Goal: Task Accomplishment & Management: Manage account settings

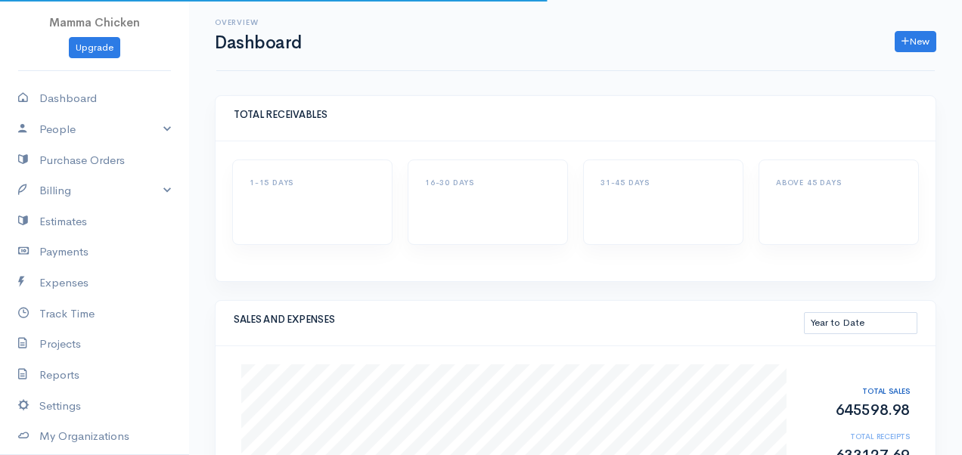
select select "thistoyear"
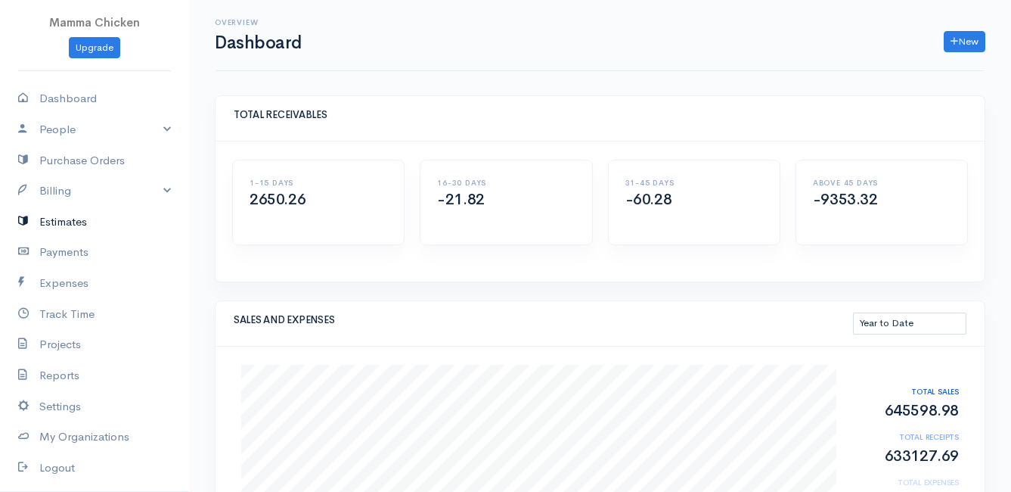
click at [57, 217] on link "Estimates" at bounding box center [94, 222] width 189 height 31
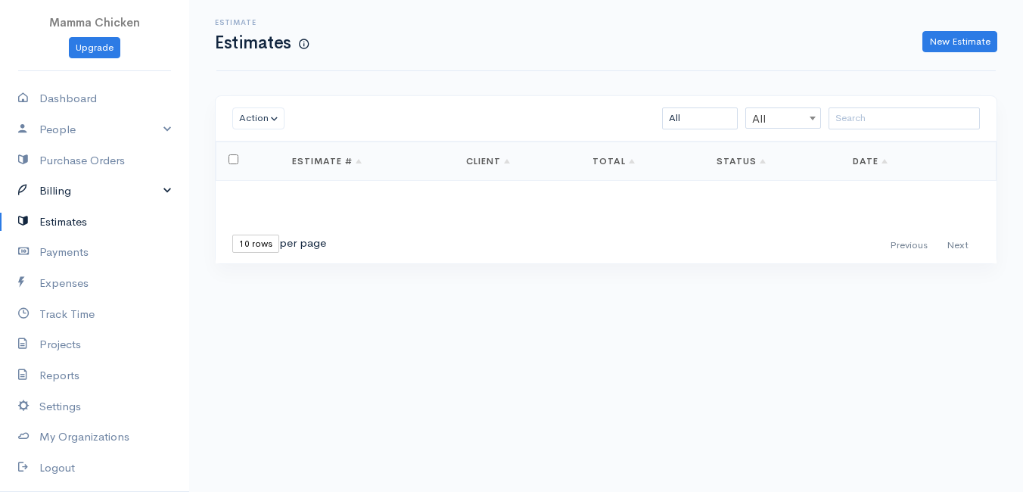
click at [57, 187] on link "Billing" at bounding box center [94, 190] width 189 height 31
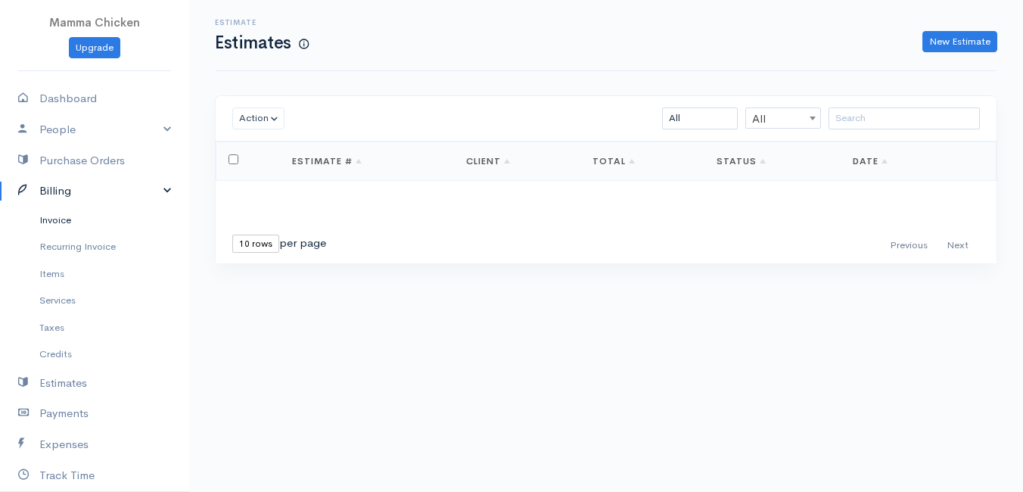
click at [57, 218] on link "Invoice" at bounding box center [94, 220] width 189 height 27
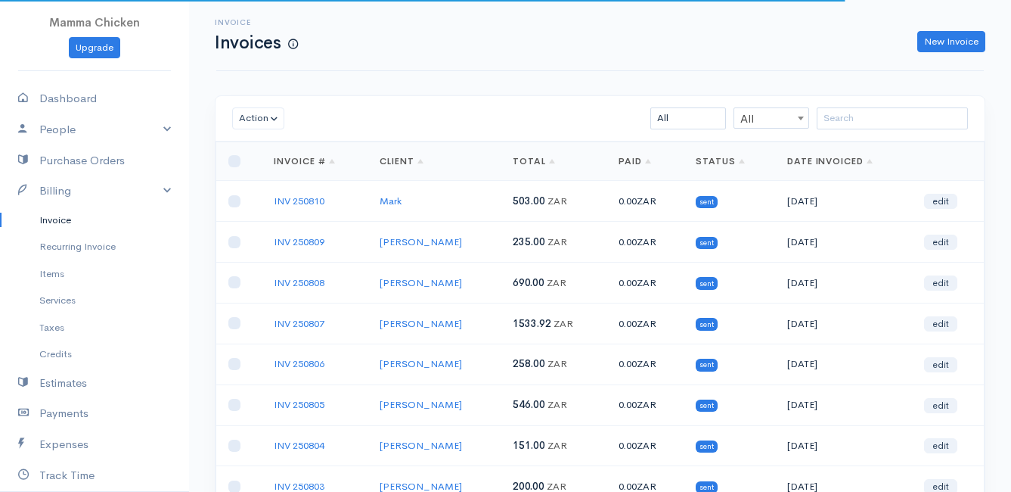
scroll to position [236, 0]
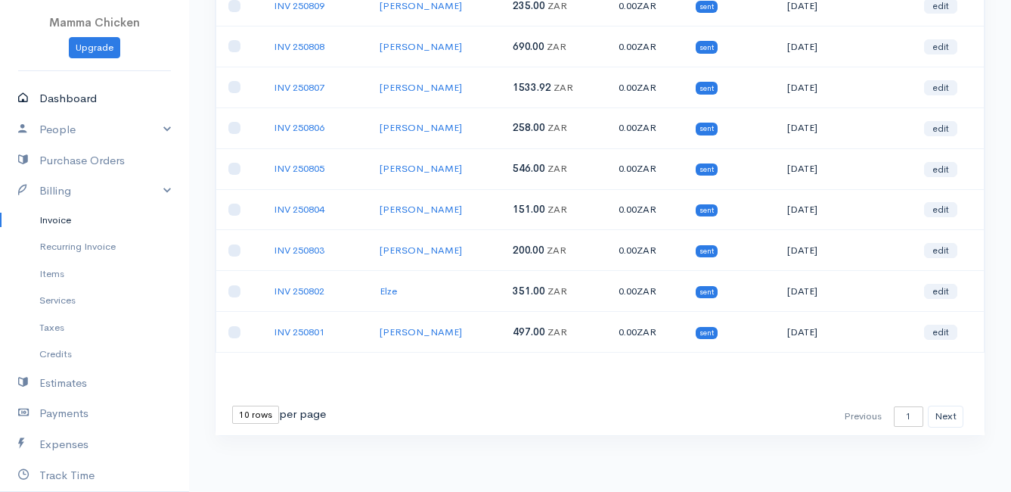
click at [34, 95] on icon at bounding box center [28, 98] width 21 height 19
select select "thistoyear"
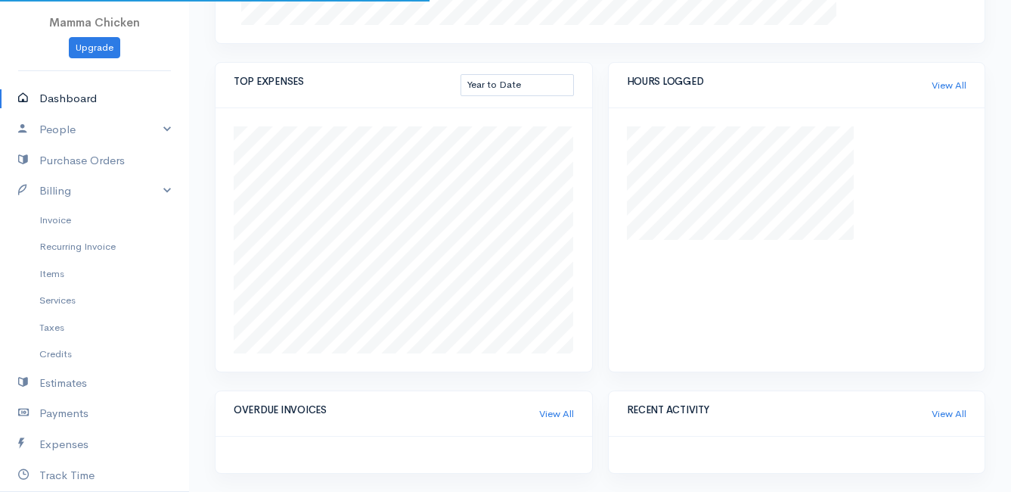
scroll to position [869, 0]
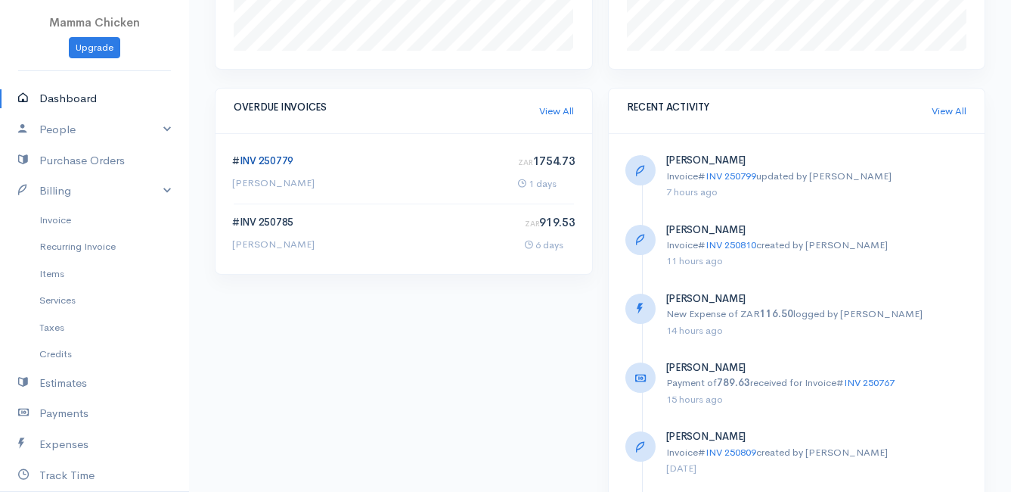
click at [265, 157] on link "INV 250779" at bounding box center [267, 160] width 54 height 13
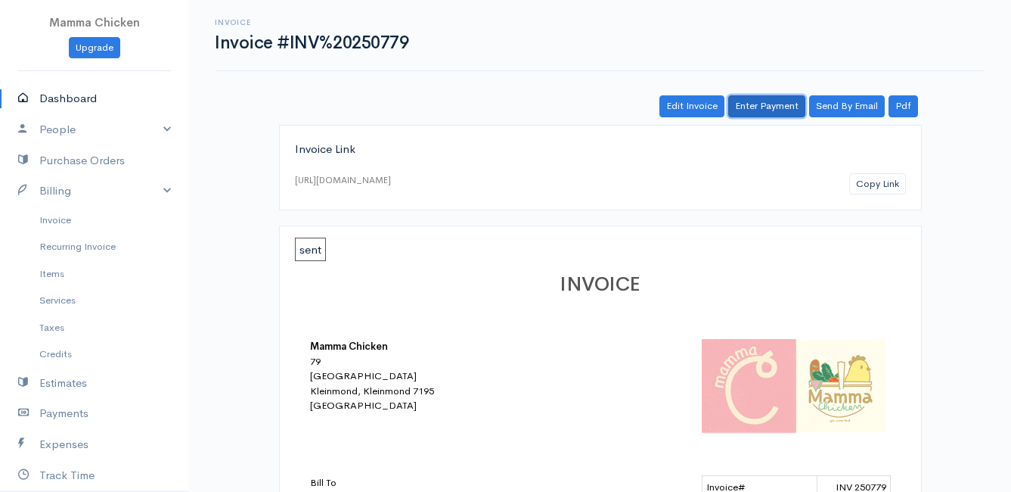
click at [763, 107] on link "Enter Payment" at bounding box center [766, 106] width 77 height 22
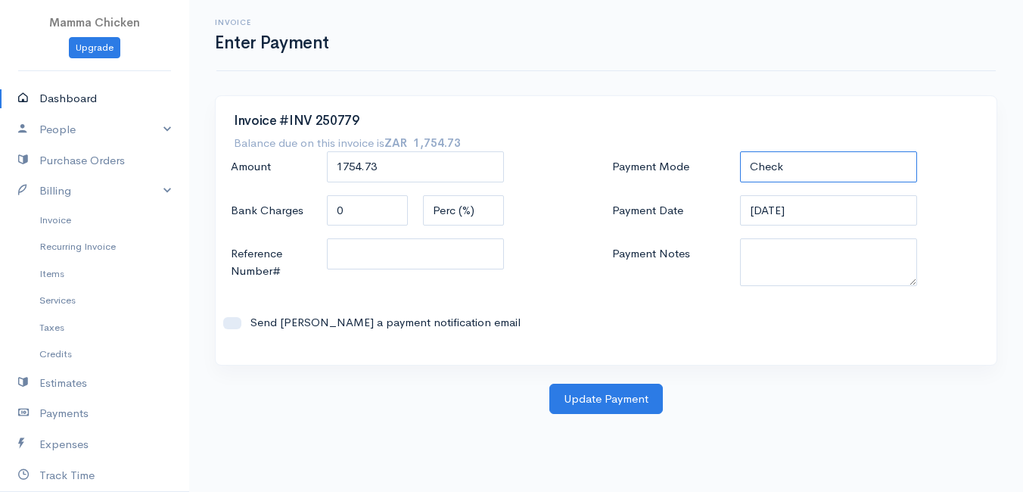
click at [831, 164] on select "Check Bank Transfer Credit Cash Debit ACH VISA MASTERCARD AMEX DISCOVER DINERS …" at bounding box center [828, 166] width 177 height 31
select select "Bank Transfer"
click at [740, 151] on select "Check Bank Transfer Credit Cash Debit ACH VISA MASTERCARD AMEX DISCOVER DINERS …" at bounding box center [828, 166] width 177 height 31
click at [584, 396] on button "Update Payment" at bounding box center [605, 399] width 113 height 31
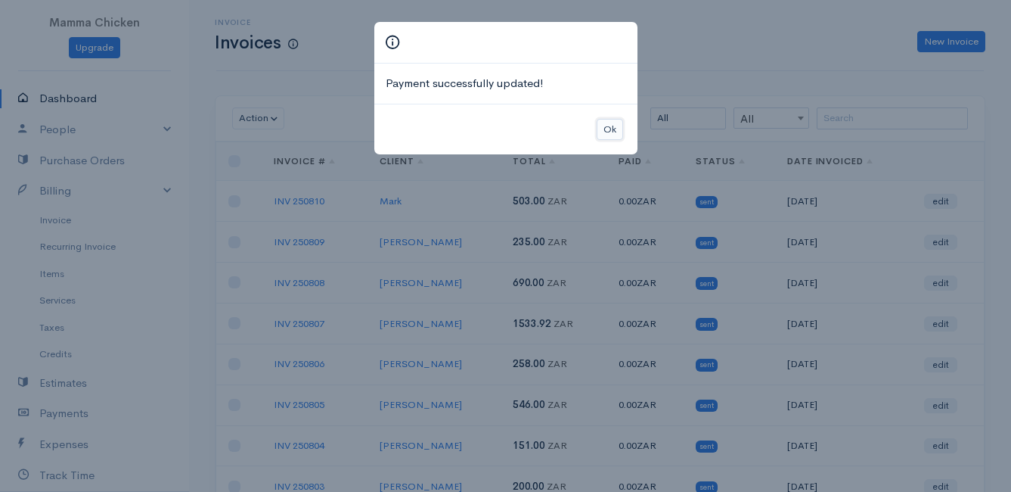
click at [607, 129] on button "Ok" at bounding box center [610, 130] width 26 height 22
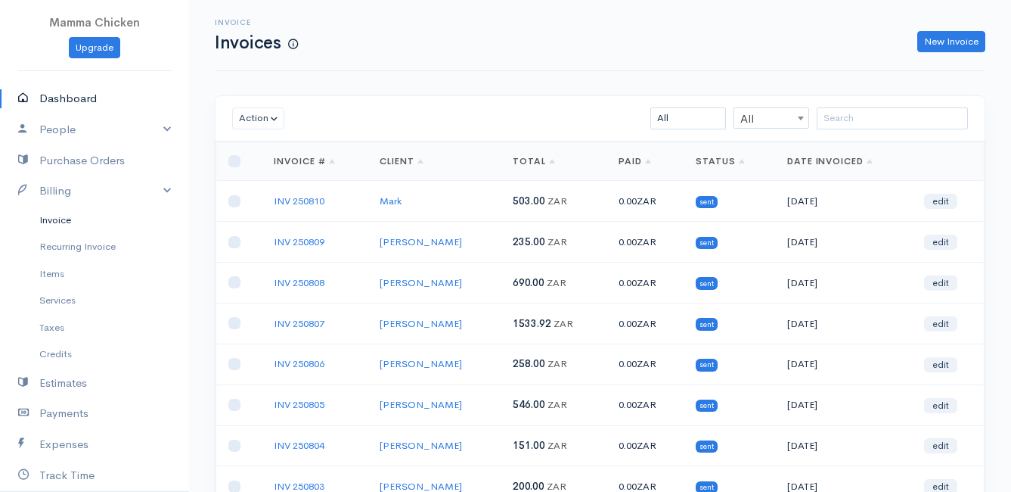
click at [54, 214] on link "Invoice" at bounding box center [94, 220] width 189 height 27
click at [876, 121] on input "search" at bounding box center [892, 118] width 151 height 22
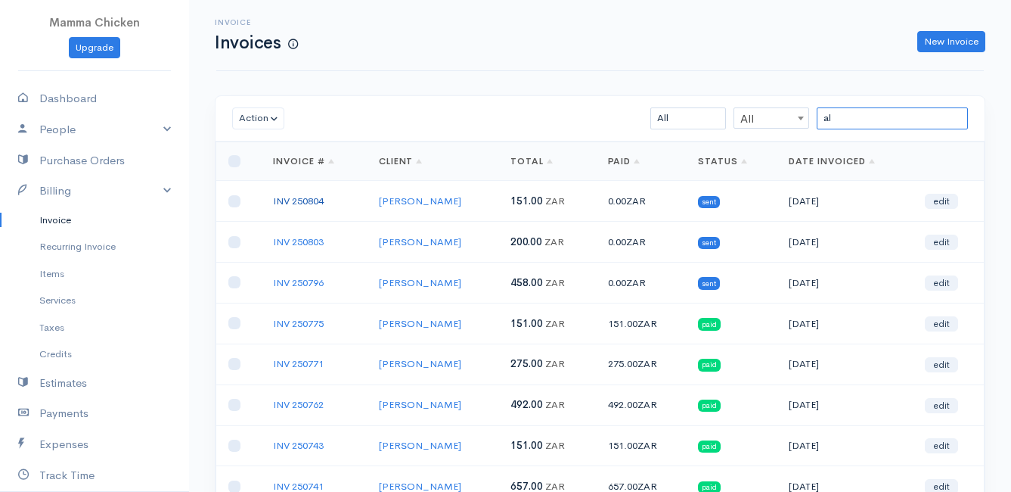
type input "al"
click at [306, 201] on link "INV 250804" at bounding box center [298, 200] width 51 height 13
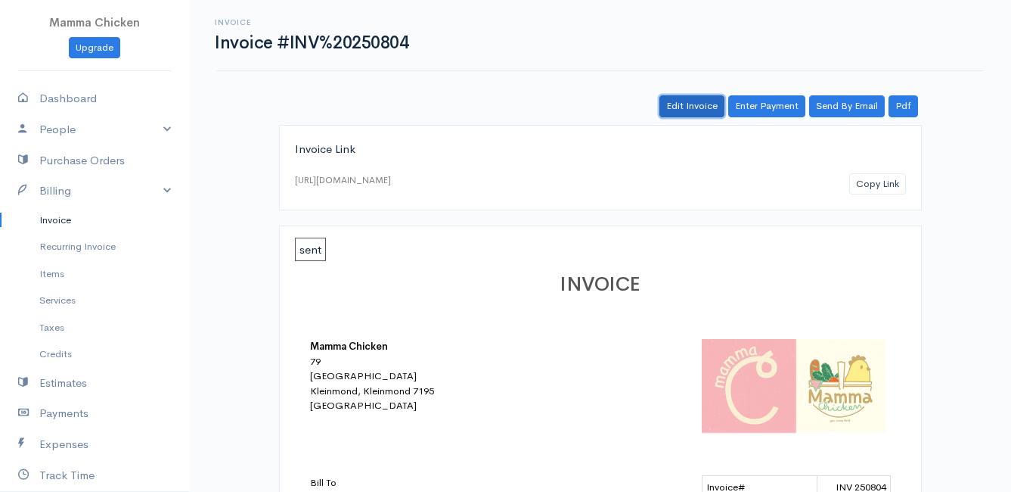
click at [692, 109] on link "Edit Invoice" at bounding box center [692, 106] width 65 height 22
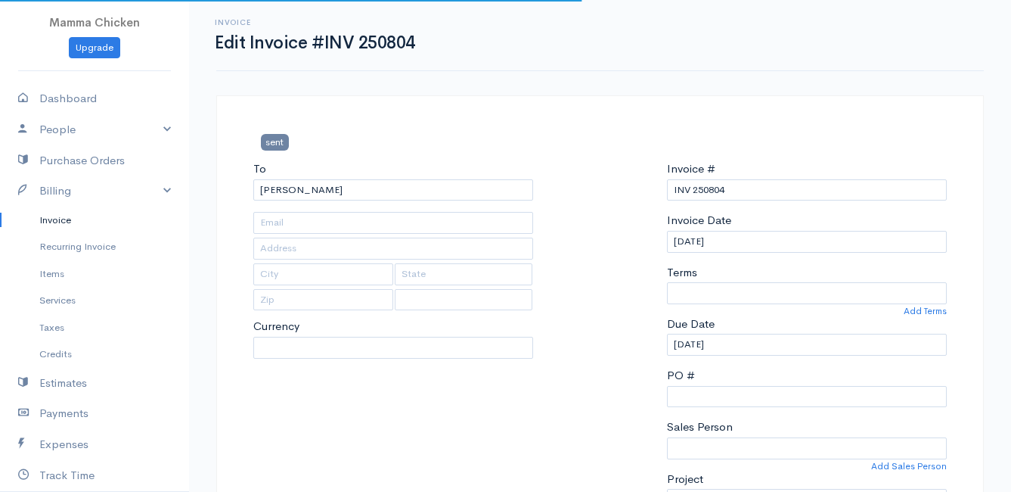
type input "[STREET_ADDRESS][PERSON_NAME]"
type input "[PERSON_NAME] Bay"
type input "7195"
select select
select select "[GEOGRAPHIC_DATA]"
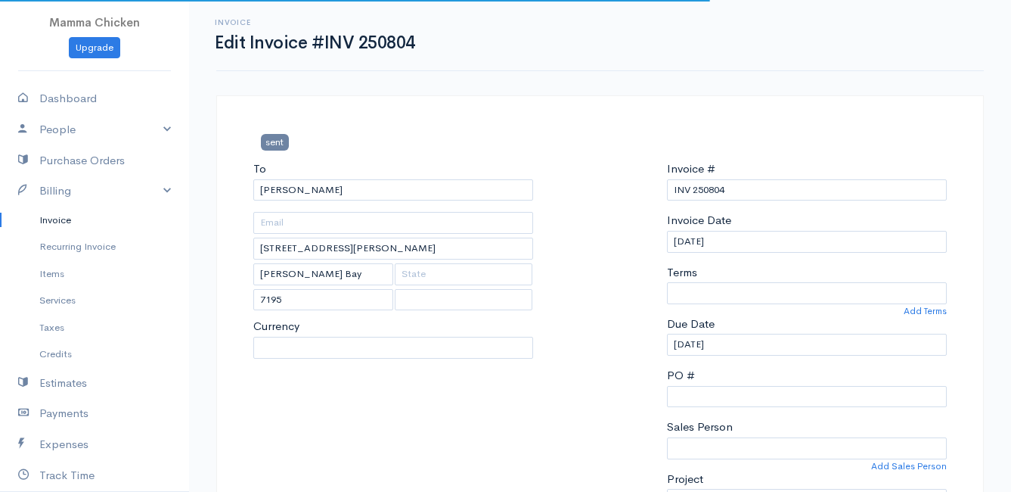
select select "ZAR"
select select "0"
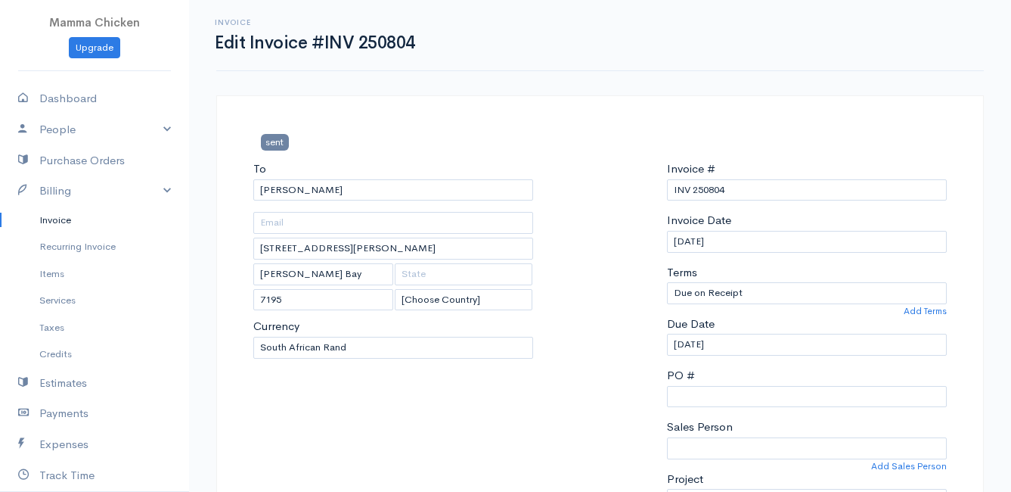
scroll to position [76, 0]
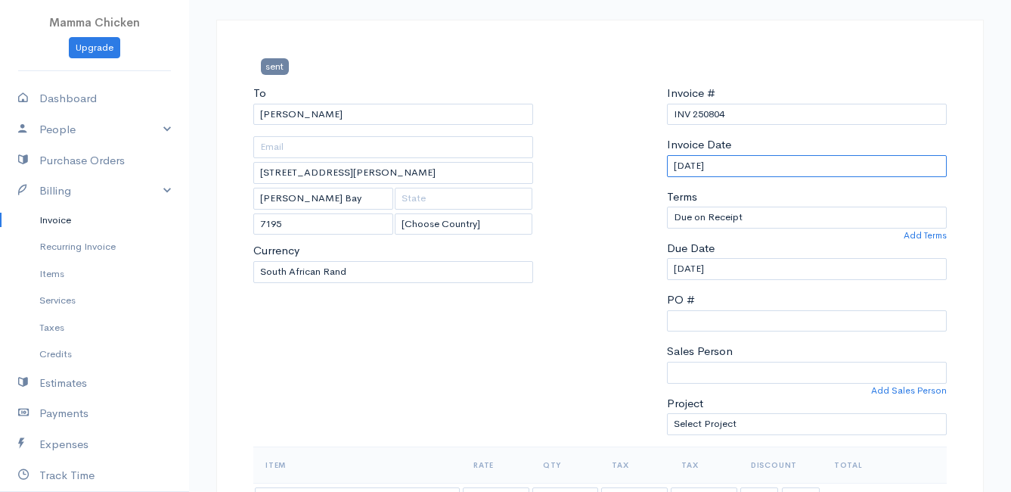
click at [747, 160] on input "[DATE]" at bounding box center [807, 166] width 280 height 22
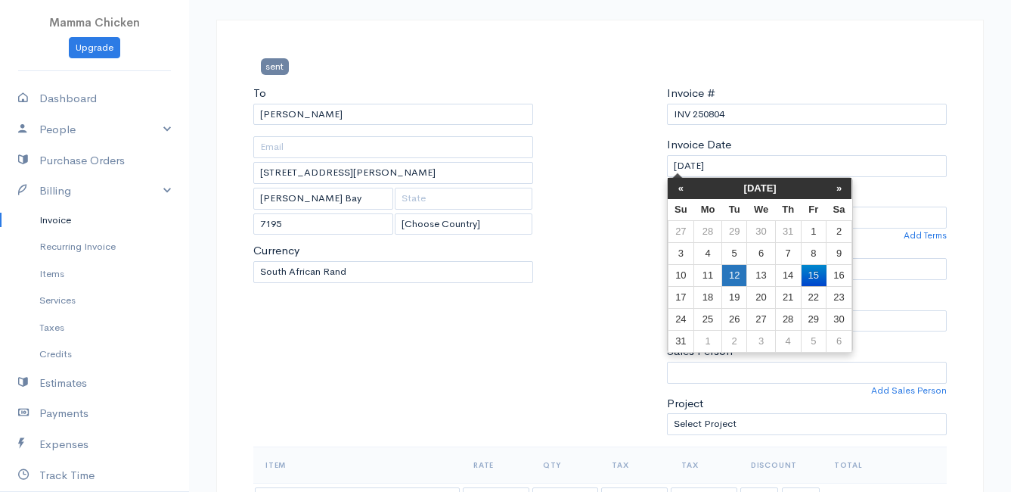
click at [738, 276] on td "12" at bounding box center [734, 275] width 25 height 22
type input "[DATE]"
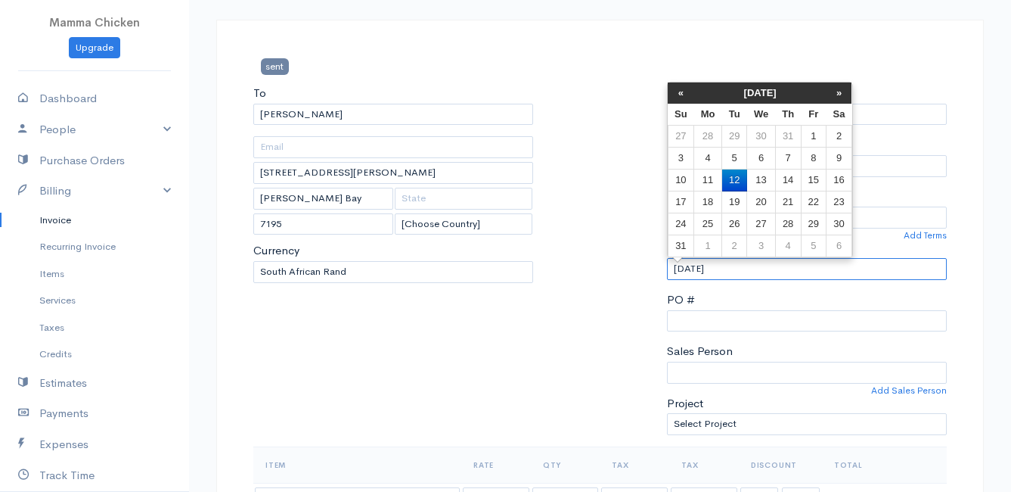
click at [737, 277] on input "[DATE]" at bounding box center [807, 269] width 280 height 22
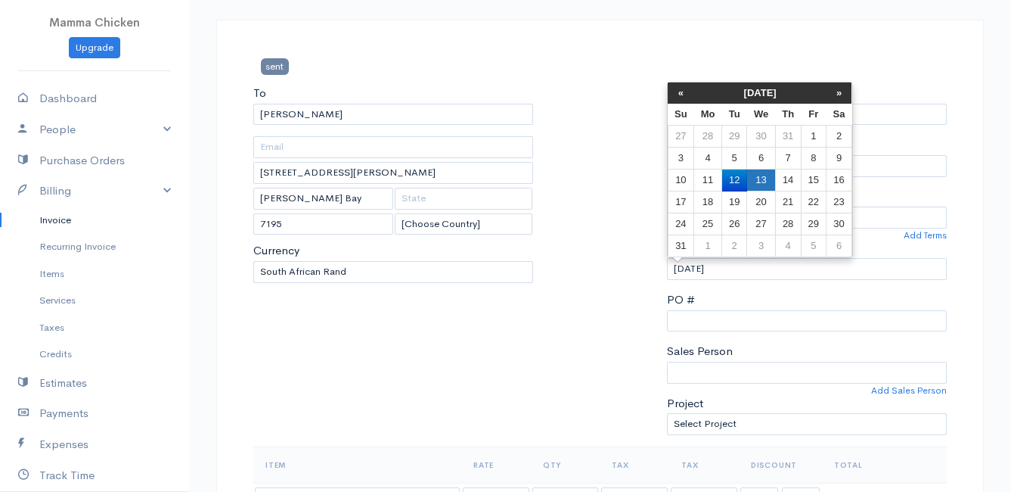
click at [759, 180] on td "13" at bounding box center [761, 180] width 28 height 22
type input "[DATE]"
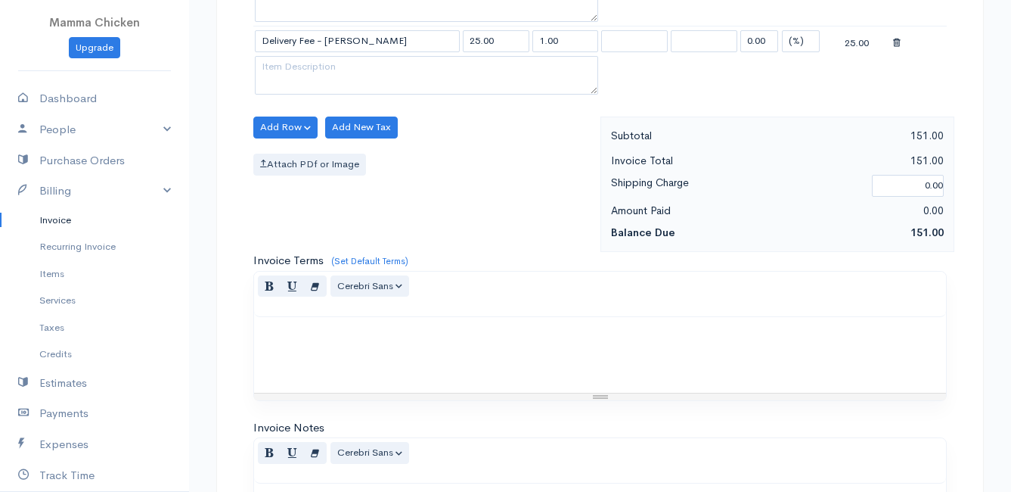
scroll to position [889, 0]
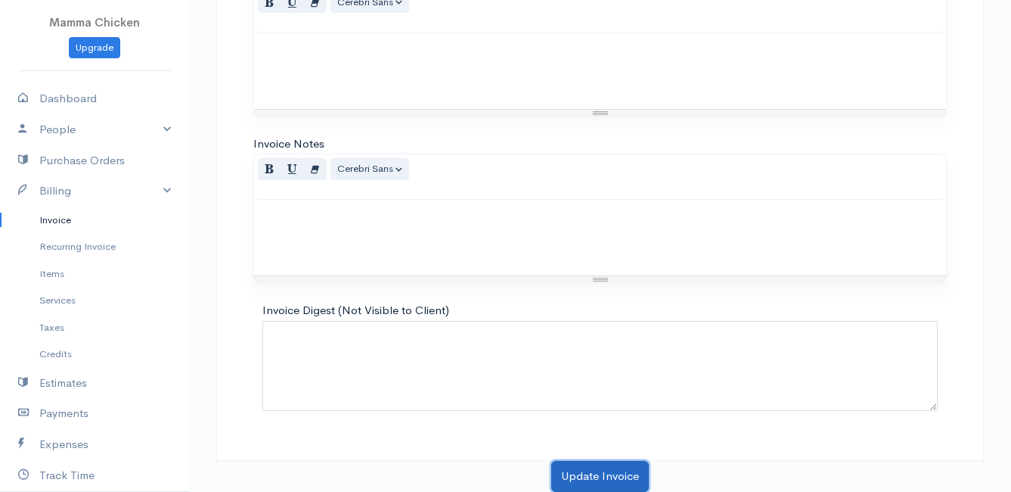
click at [591, 455] on button "Update Invoice" at bounding box center [600, 476] width 98 height 31
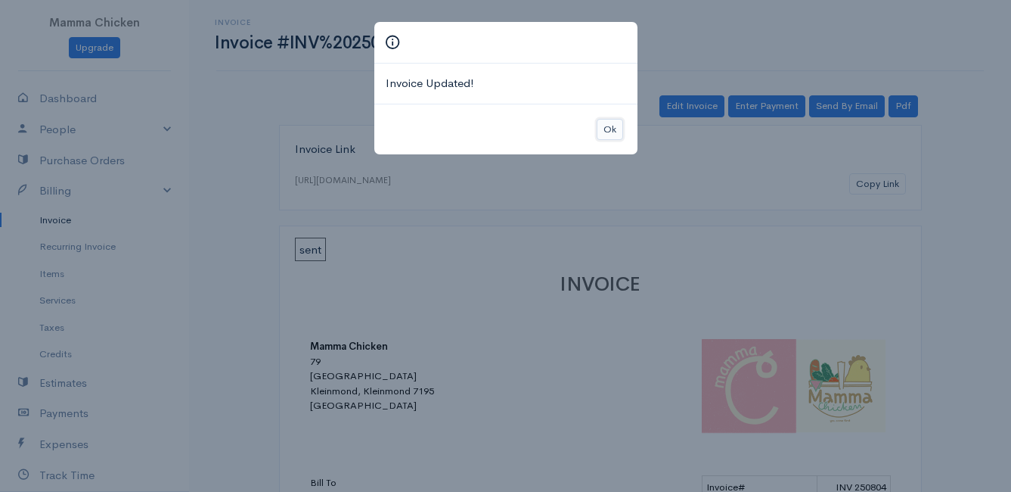
click at [610, 130] on button "Ok" at bounding box center [610, 130] width 26 height 22
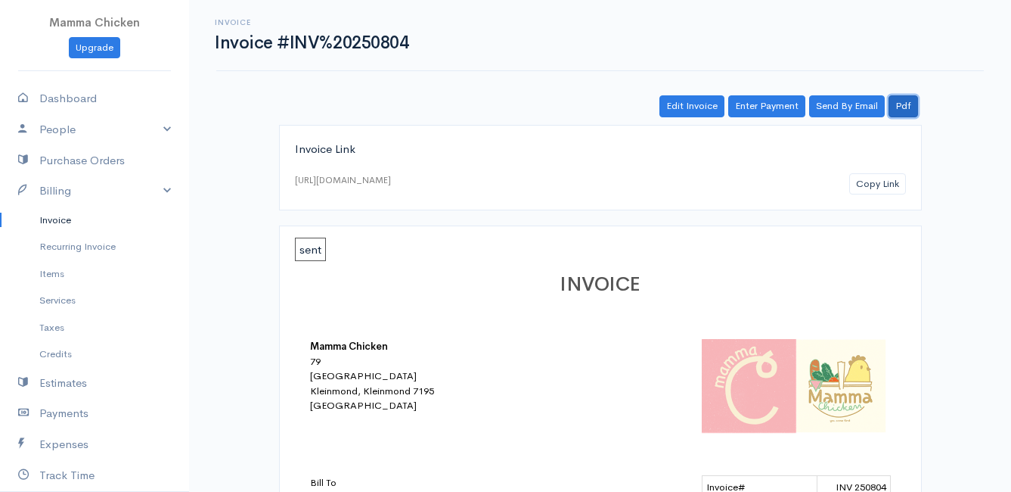
click at [906, 107] on link "Pdf" at bounding box center [904, 106] width 30 height 22
click at [904, 107] on link "Pdf" at bounding box center [904, 106] width 30 height 22
click at [65, 223] on link "Invoice" at bounding box center [94, 220] width 189 height 27
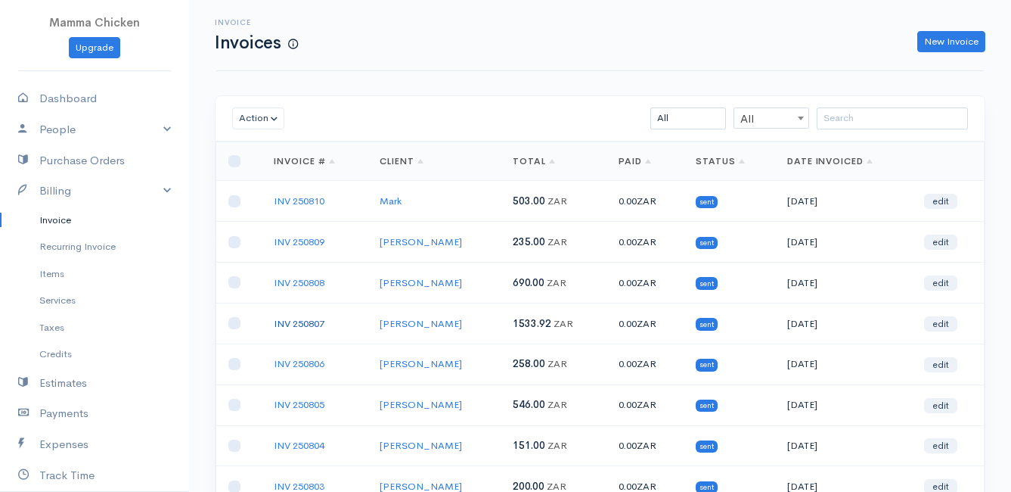
click at [292, 324] on link "INV 250807" at bounding box center [299, 323] width 51 height 13
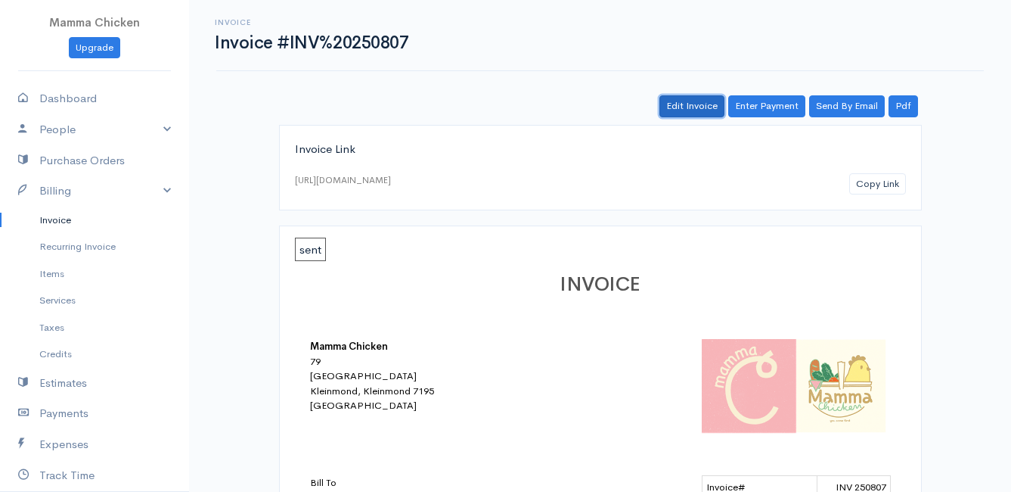
click at [687, 104] on link "Edit Invoice" at bounding box center [692, 106] width 65 height 22
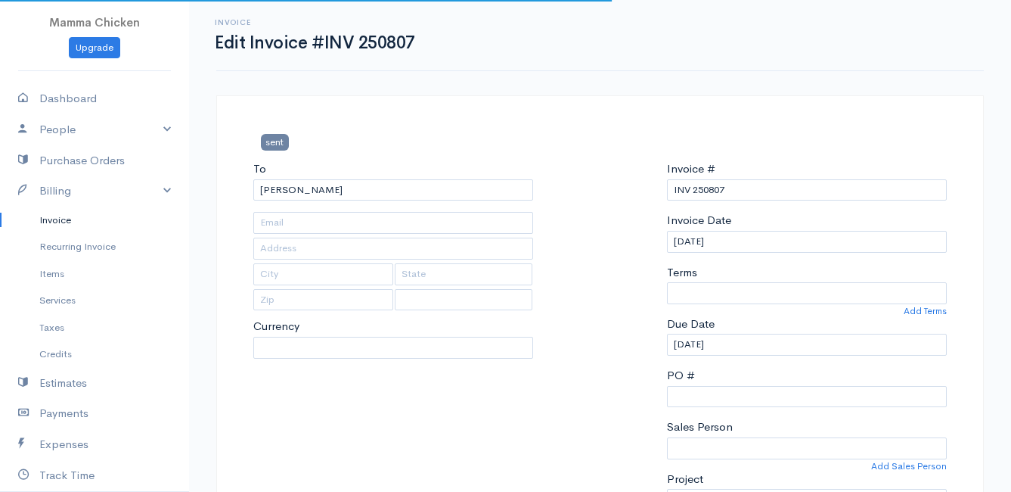
type input "[STREET_ADDRESS]"
type input "Bettys Bay"
type input "7195"
select select
select select "[GEOGRAPHIC_DATA]"
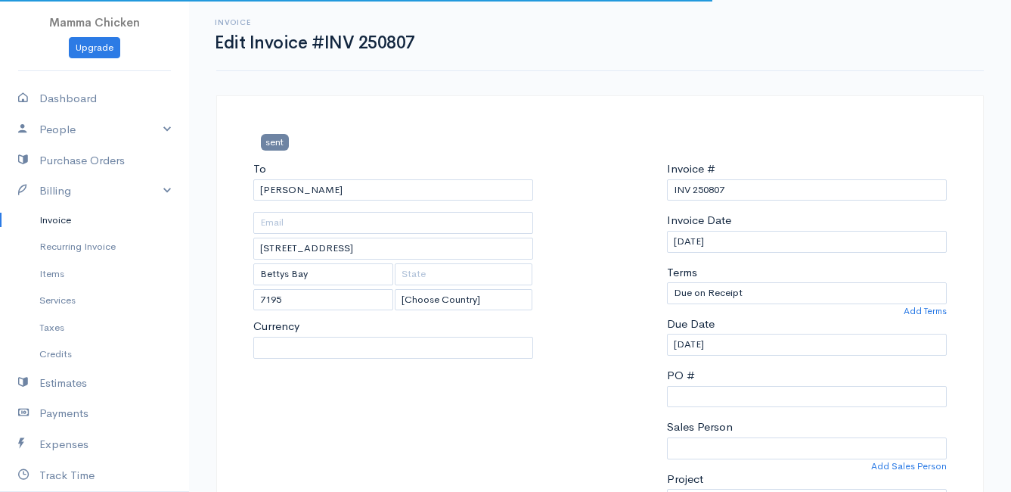
select select "0"
select select "ZAR"
click at [744, 239] on input "[DATE]" at bounding box center [807, 242] width 280 height 22
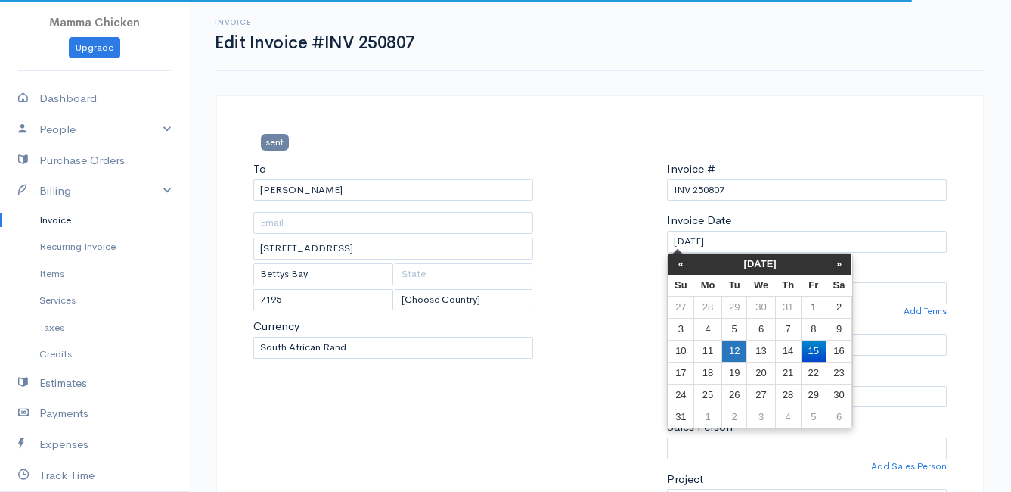
click at [733, 346] on td "12" at bounding box center [734, 351] width 25 height 22
type input "[DATE]"
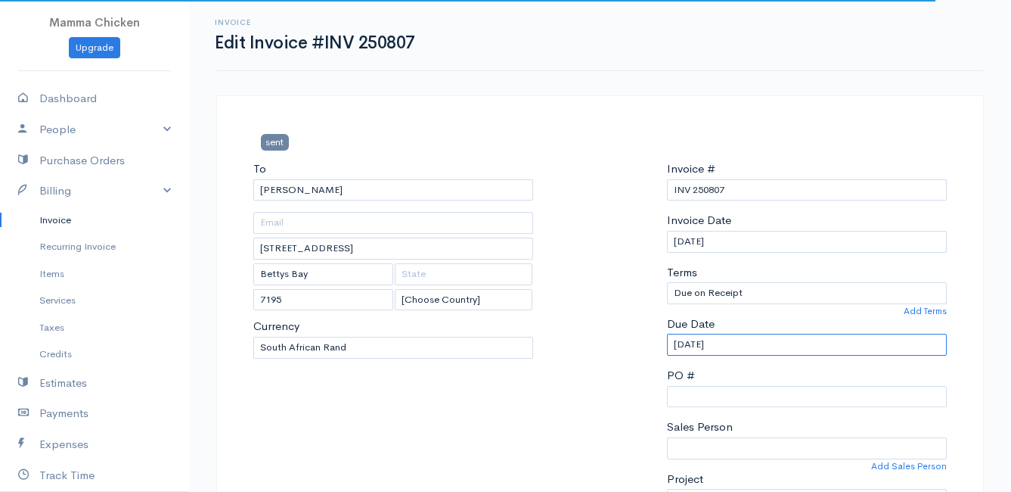
click at [759, 343] on input "[DATE]" at bounding box center [807, 345] width 280 height 22
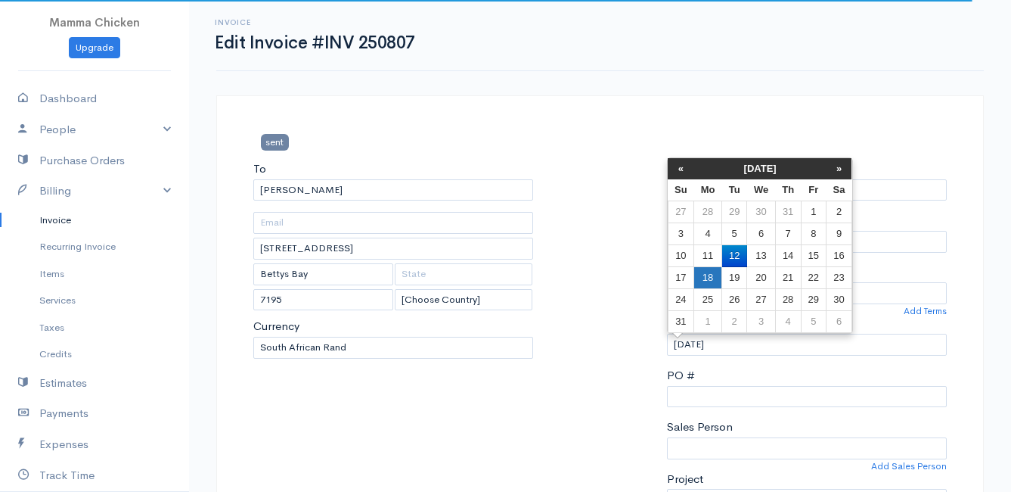
click at [707, 276] on td "18" at bounding box center [708, 278] width 28 height 22
type input "[DATE]"
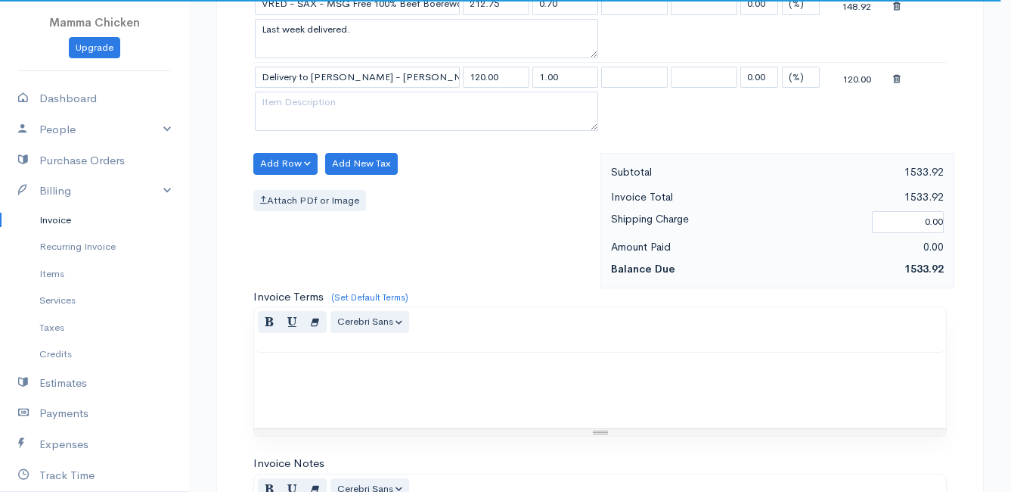
scroll to position [1908, 0]
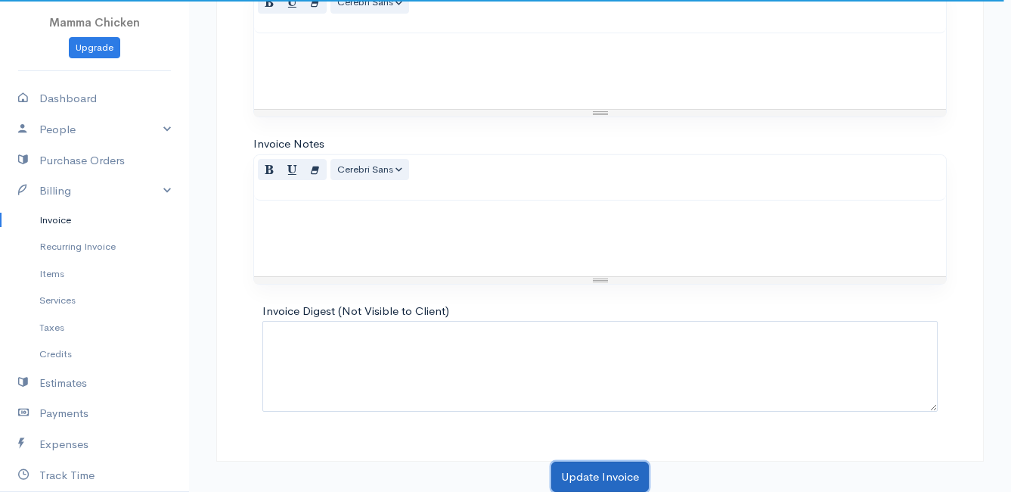
click at [607, 455] on button "Update Invoice" at bounding box center [600, 476] width 98 height 31
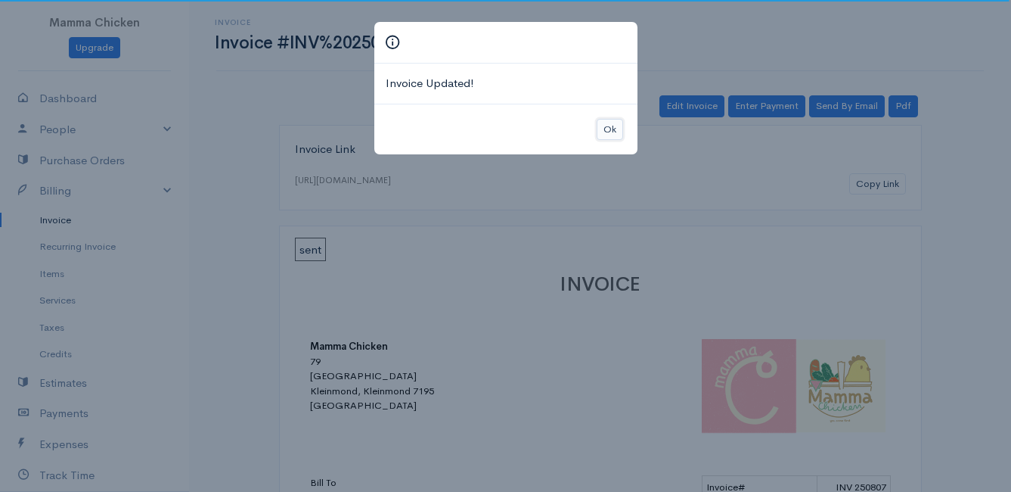
click at [610, 122] on button "Ok" at bounding box center [610, 130] width 26 height 22
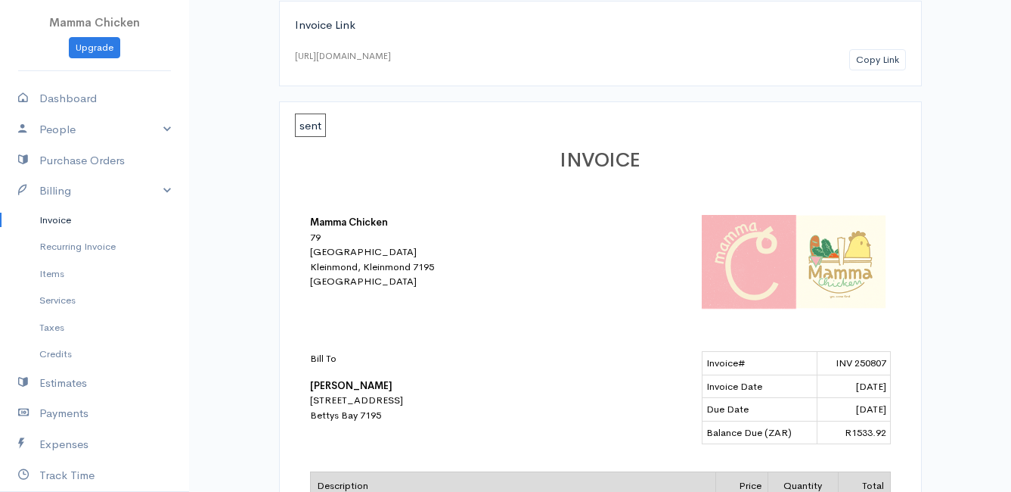
scroll to position [48, 0]
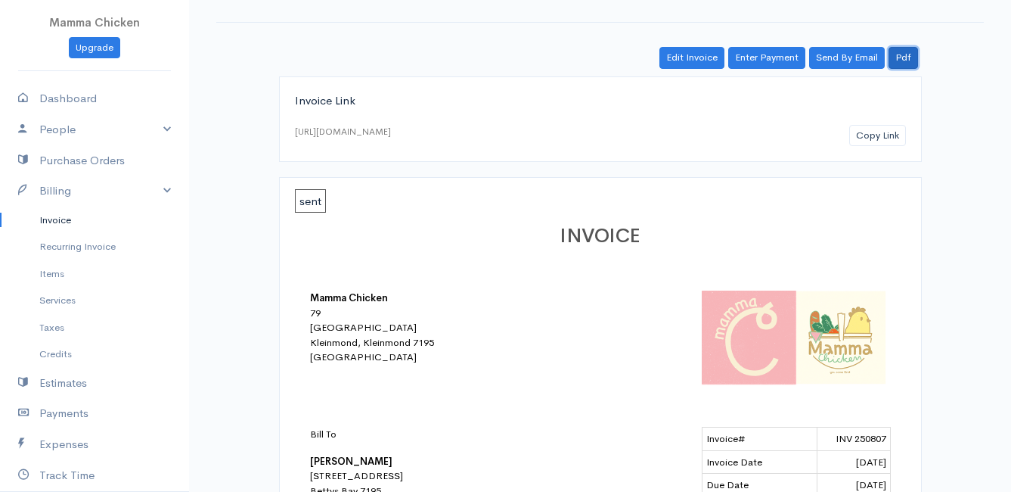
click at [915, 61] on link "Pdf" at bounding box center [904, 58] width 30 height 22
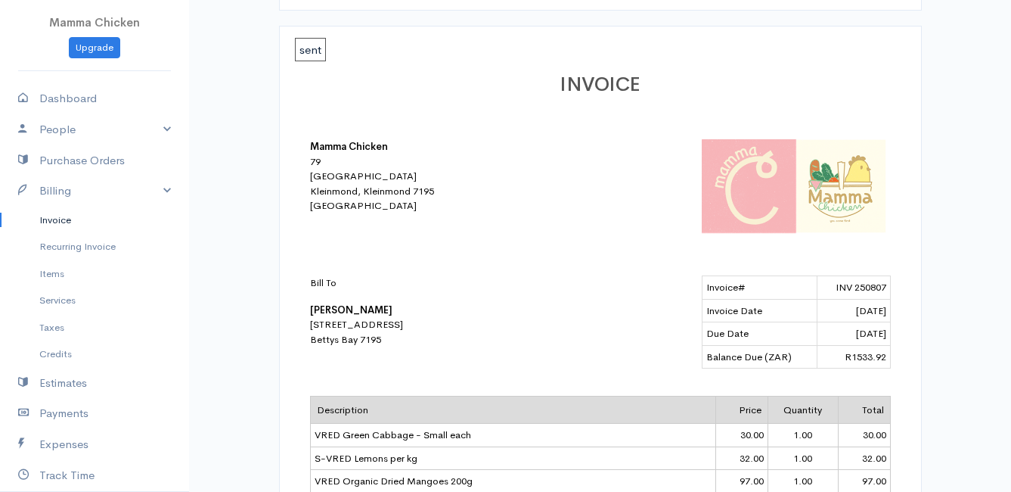
scroll to position [0, 0]
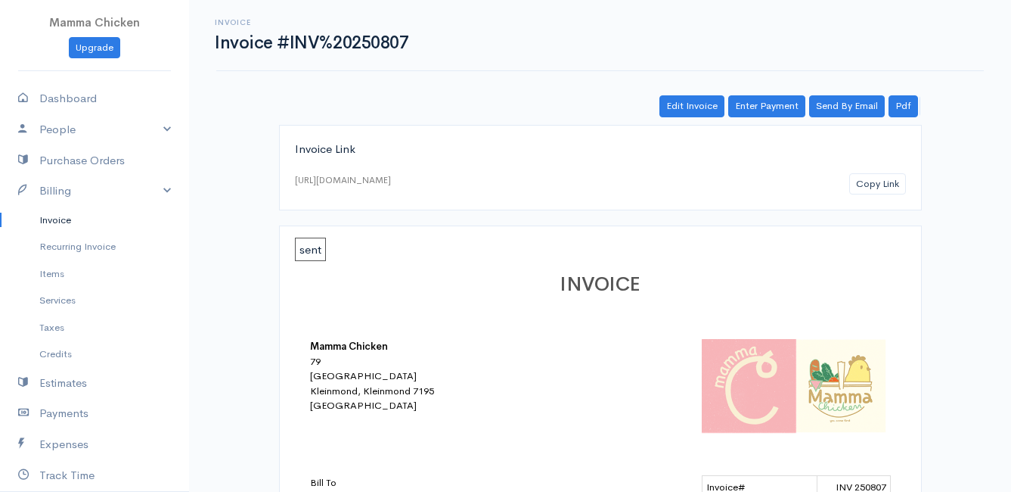
click at [61, 216] on link "Invoice" at bounding box center [94, 220] width 189 height 27
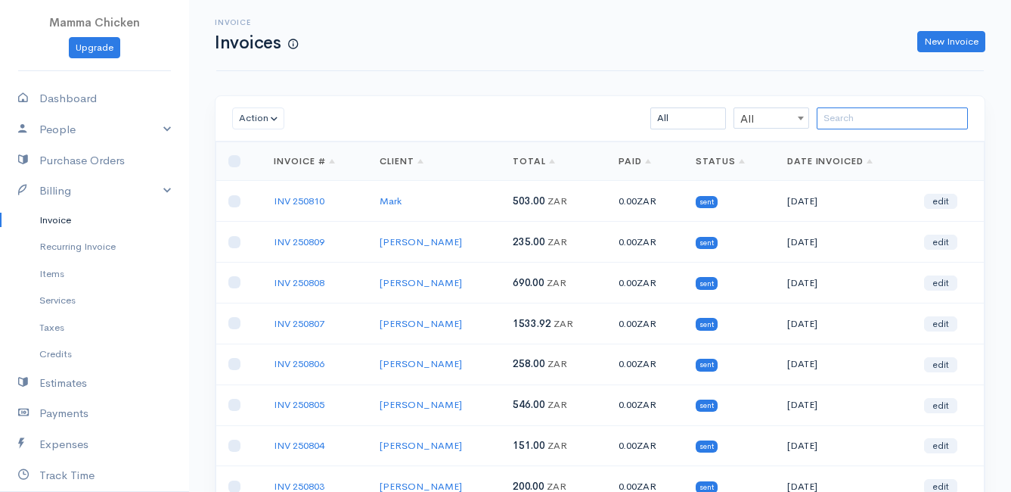
click at [851, 122] on input "search" at bounding box center [892, 118] width 151 height 22
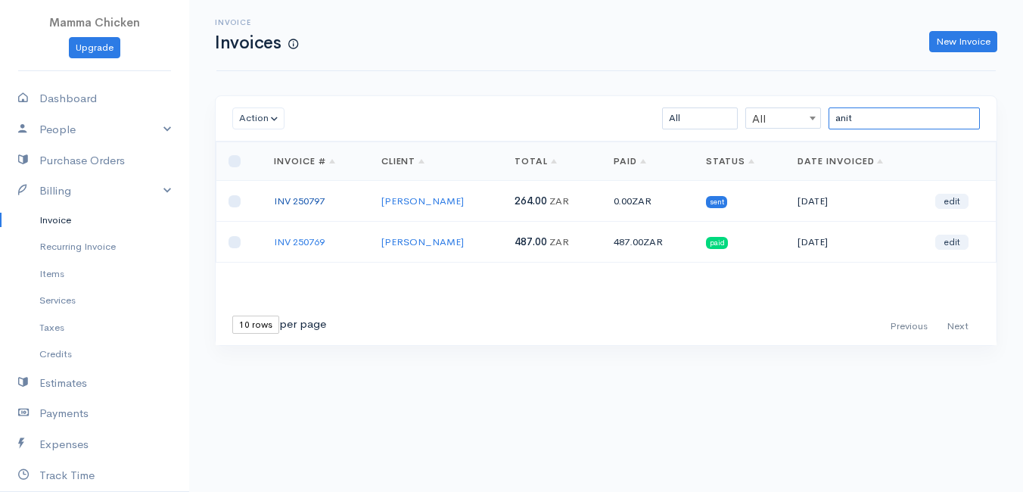
type input "anit"
click at [300, 200] on link "INV 250797" at bounding box center [299, 200] width 51 height 13
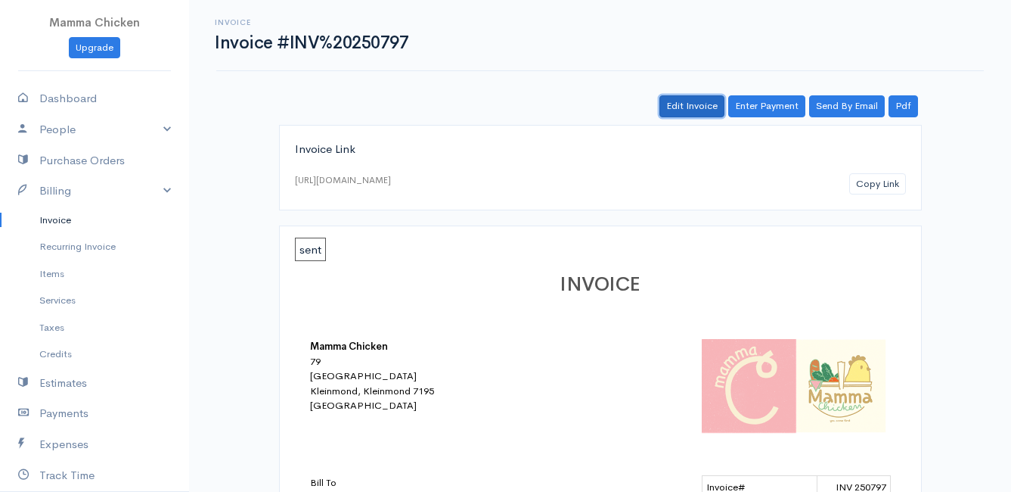
click at [687, 101] on link "Edit Invoice" at bounding box center [692, 106] width 65 height 22
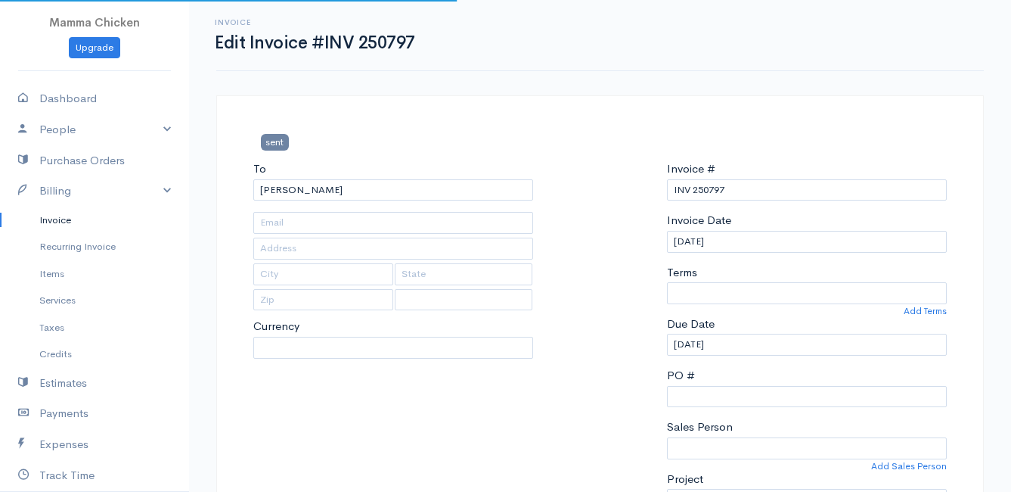
type input "[STREET_ADDRESS]"
type input "[PERSON_NAME] Bay"
type input "7195"
select select
select select "0"
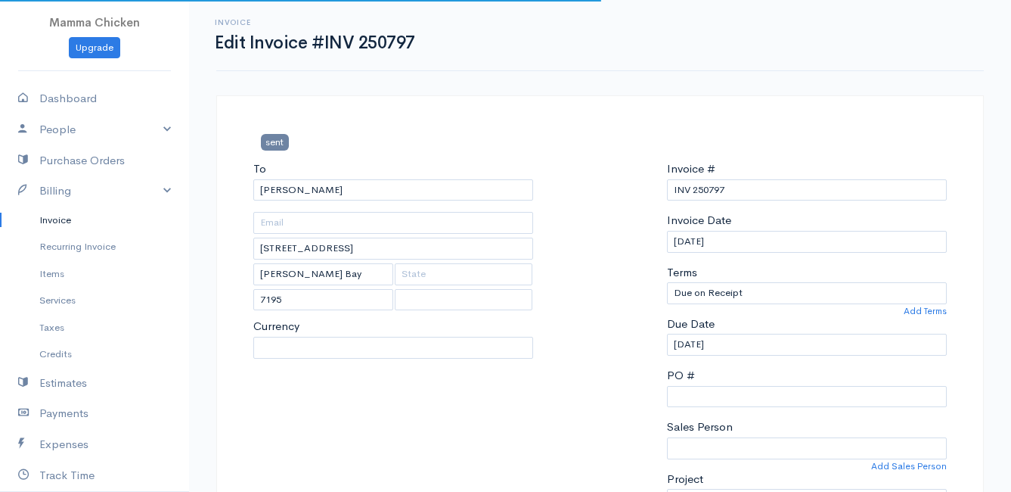
select select "[GEOGRAPHIC_DATA]"
select select "ZAR"
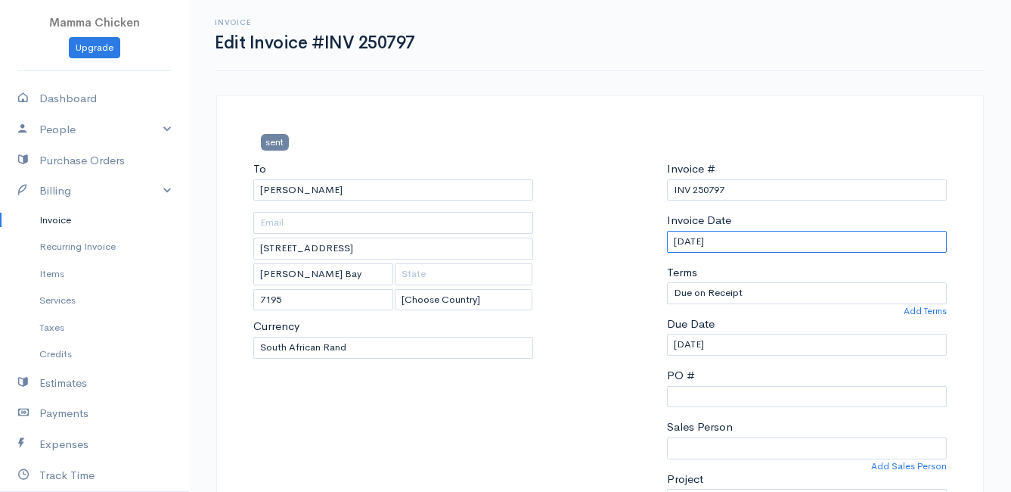
click at [766, 245] on input "[DATE]" at bounding box center [807, 242] width 280 height 22
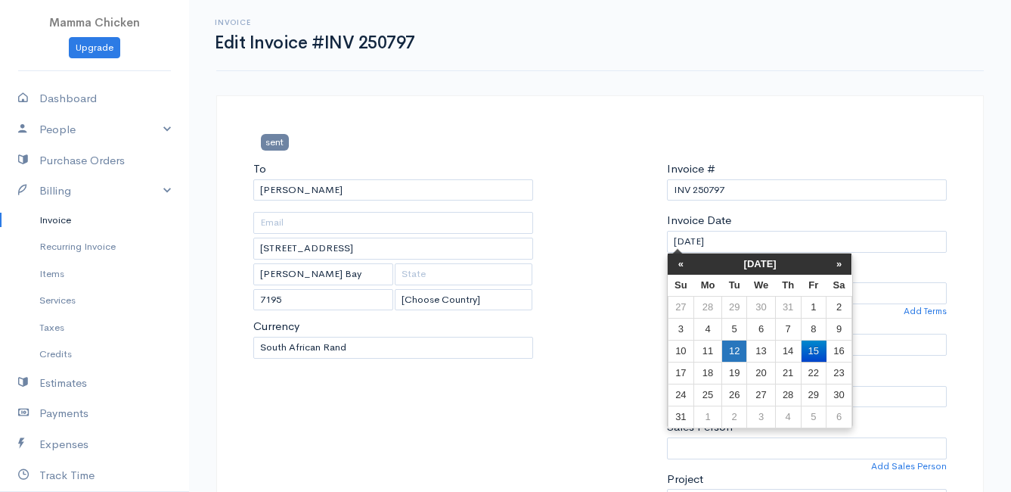
click at [737, 353] on td "12" at bounding box center [734, 351] width 25 height 22
type input "[DATE]"
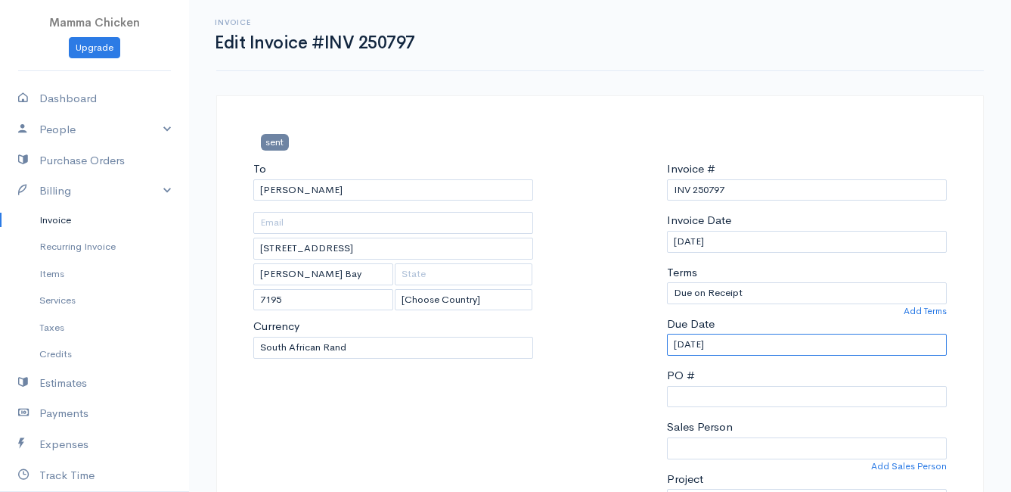
click at [753, 345] on input "[DATE]" at bounding box center [807, 345] width 280 height 22
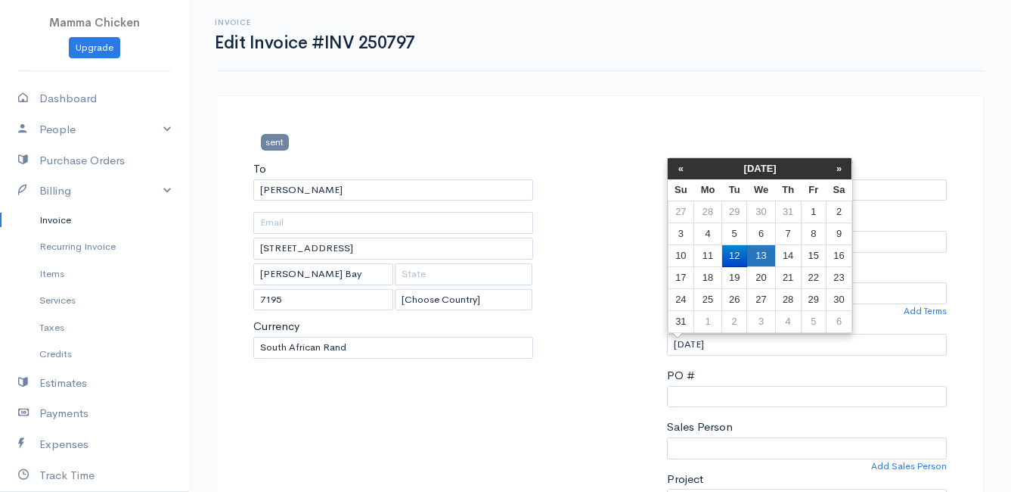
click at [763, 252] on td "13" at bounding box center [761, 256] width 28 height 22
type input "[DATE]"
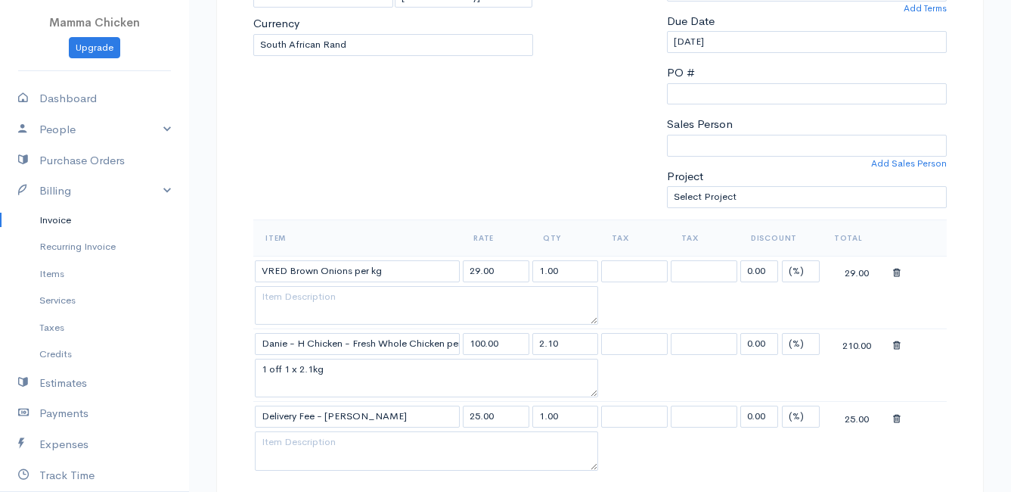
scroll to position [454, 0]
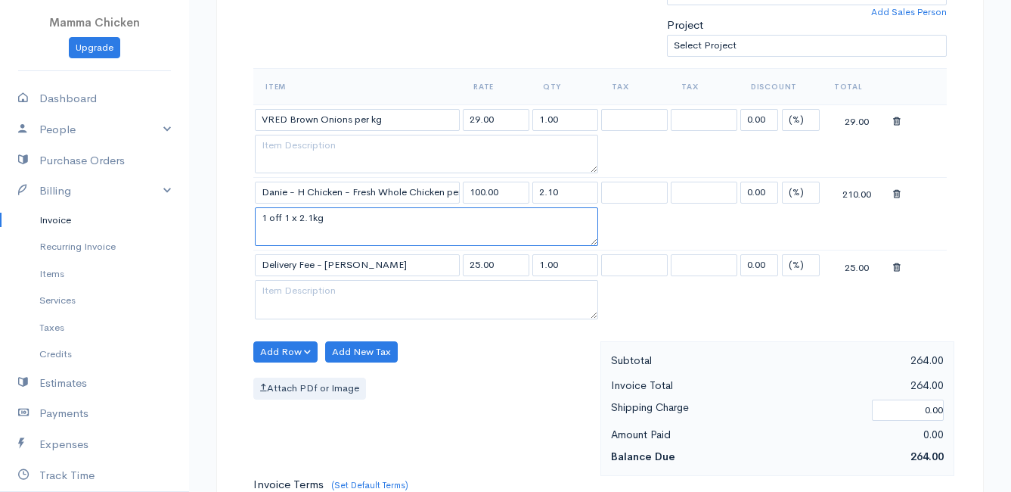
click at [313, 215] on textarea "1 off 1 x 2.1kg" at bounding box center [426, 226] width 343 height 39
type textarea "1 off 1 x 2.3kg"
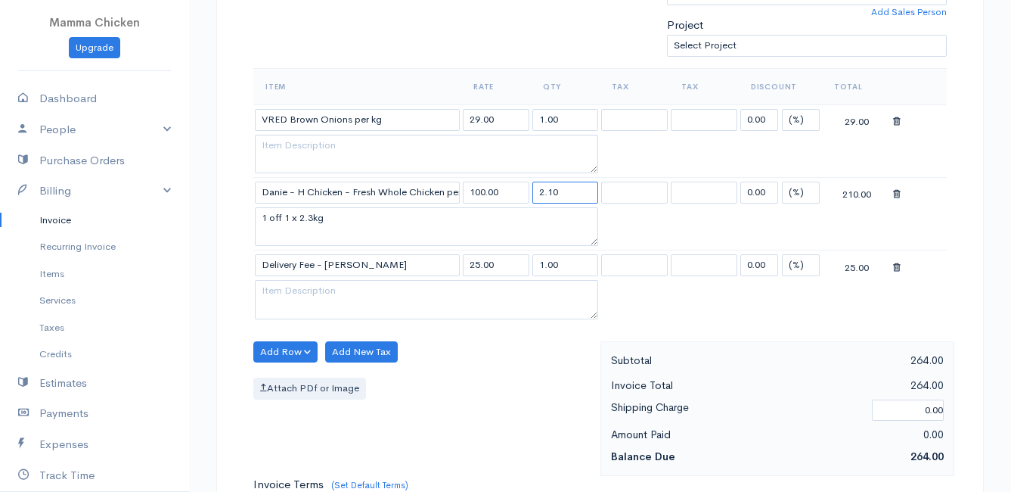
click at [570, 193] on input "2.10" at bounding box center [566, 193] width 67 height 22
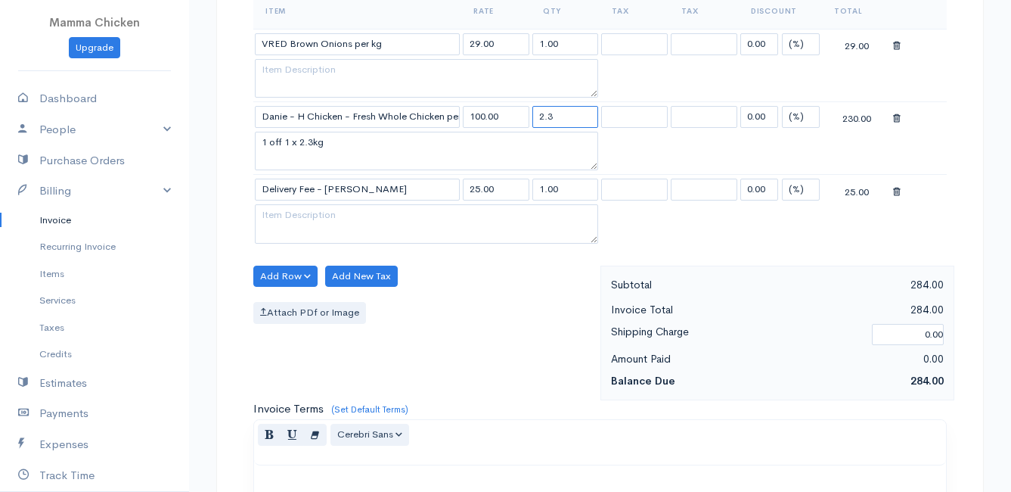
type input "2.3"
click at [532, 374] on div "Add Row Add Item Row Add Time Row Add New Tax Attach PDf or Image" at bounding box center [423, 333] width 355 height 135
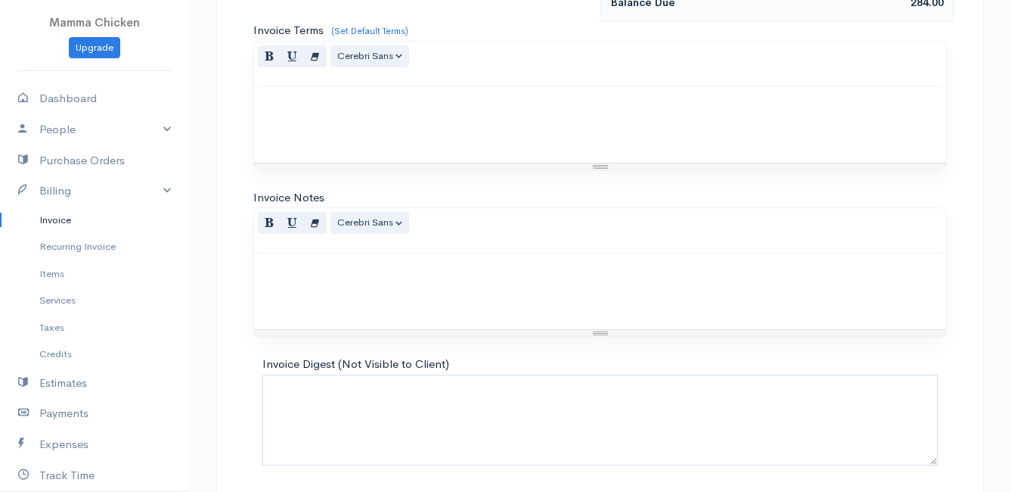
scroll to position [961, 0]
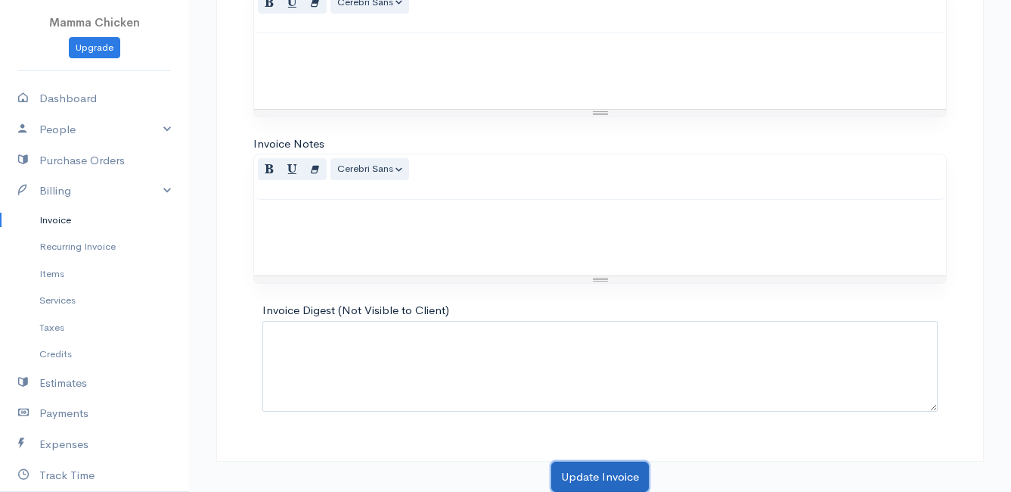
click at [595, 455] on button "Update Invoice" at bounding box center [600, 476] width 98 height 31
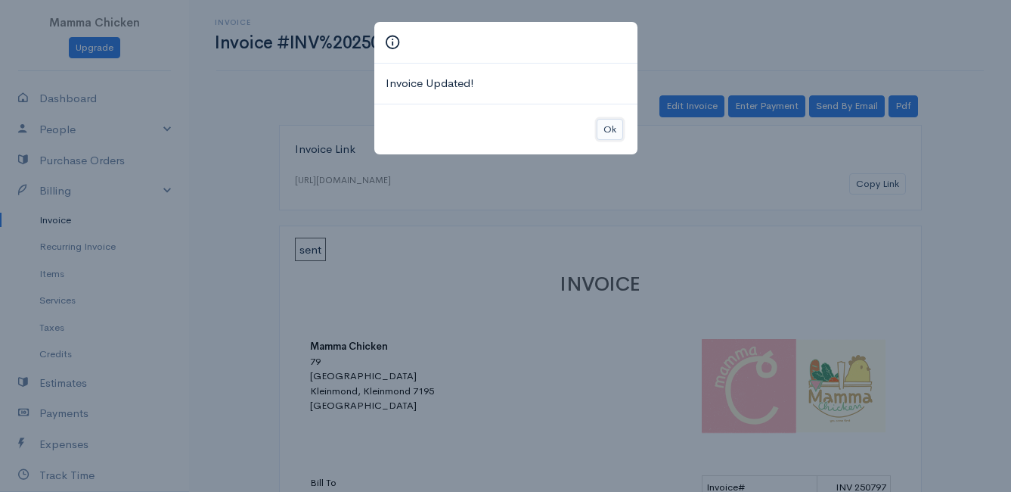
click at [603, 135] on button "Ok" at bounding box center [610, 130] width 26 height 22
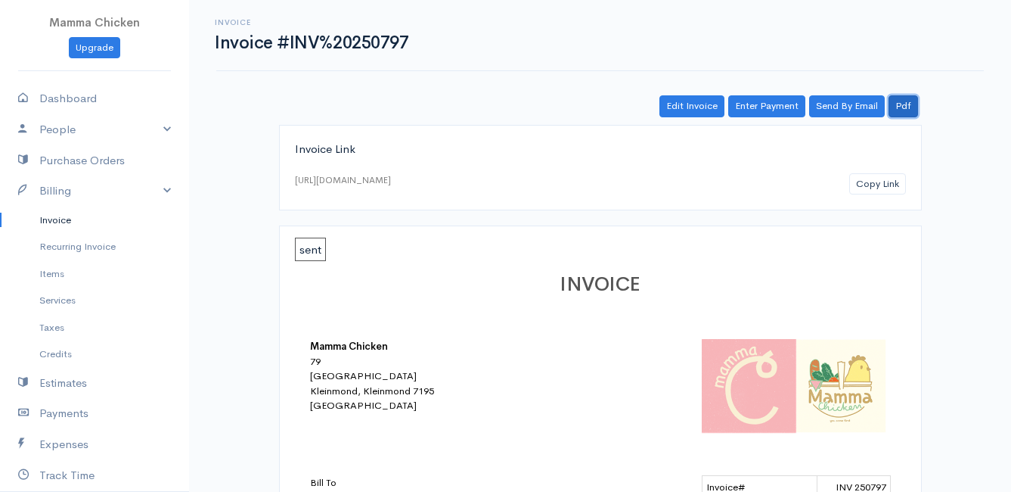
click at [902, 105] on link "Pdf" at bounding box center [904, 106] width 30 height 22
click at [54, 218] on link "Invoice" at bounding box center [94, 220] width 189 height 27
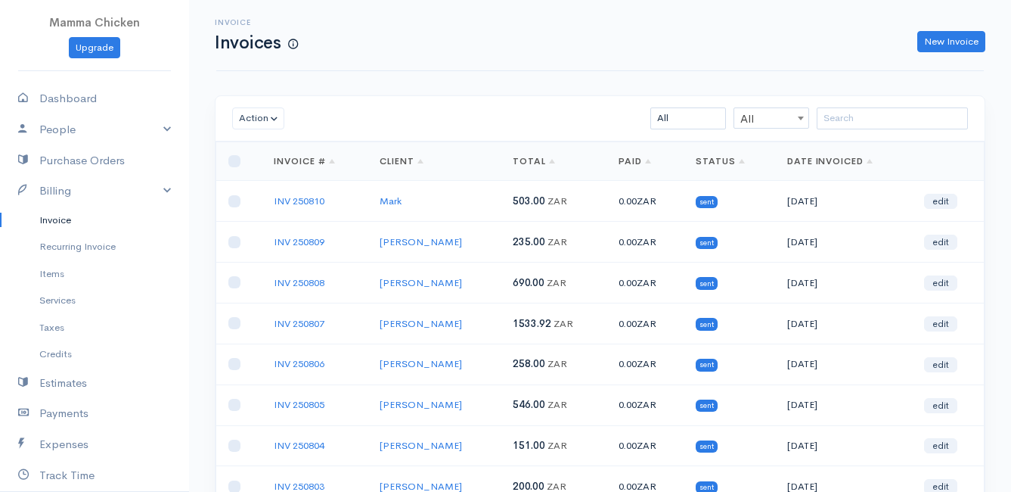
scroll to position [236, 0]
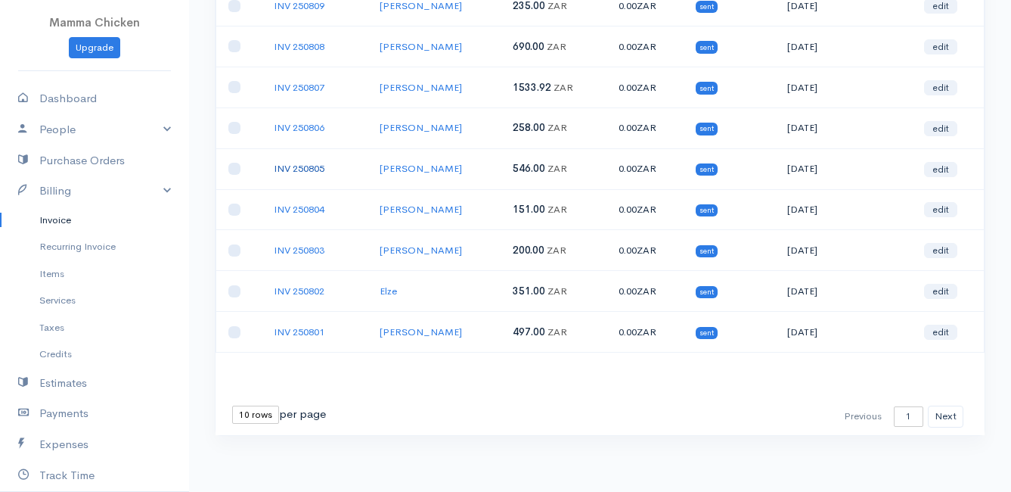
click at [297, 169] on link "INV 250805" at bounding box center [299, 168] width 51 height 13
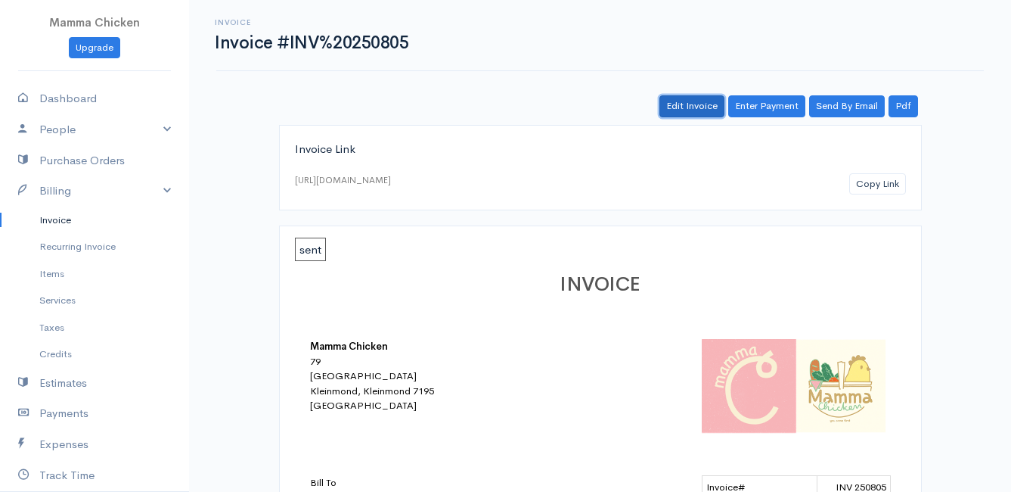
click at [704, 106] on link "Edit Invoice" at bounding box center [692, 106] width 65 height 22
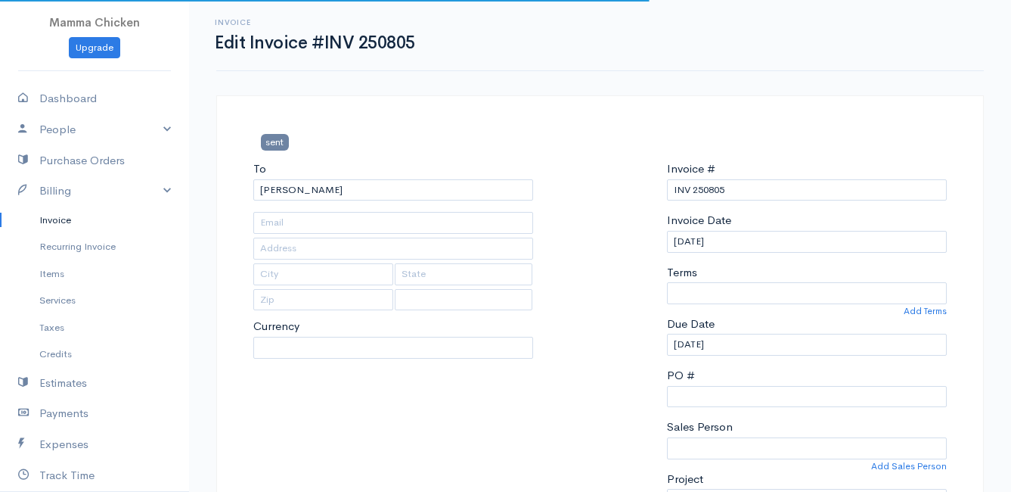
type input "[STREET_ADDRESS]"
type input "[PERSON_NAME] Bay"
type input "7195"
select select
select select "0"
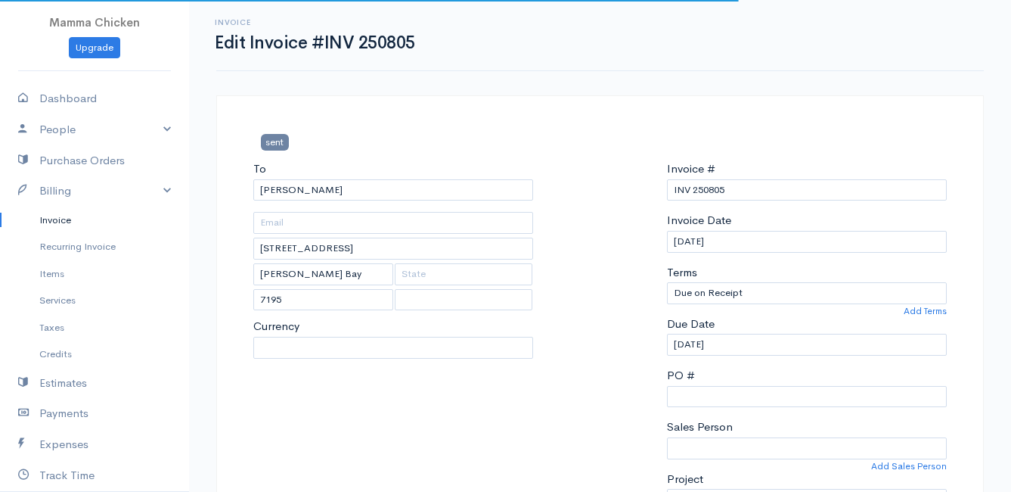
select select "[GEOGRAPHIC_DATA]"
select select "ZAR"
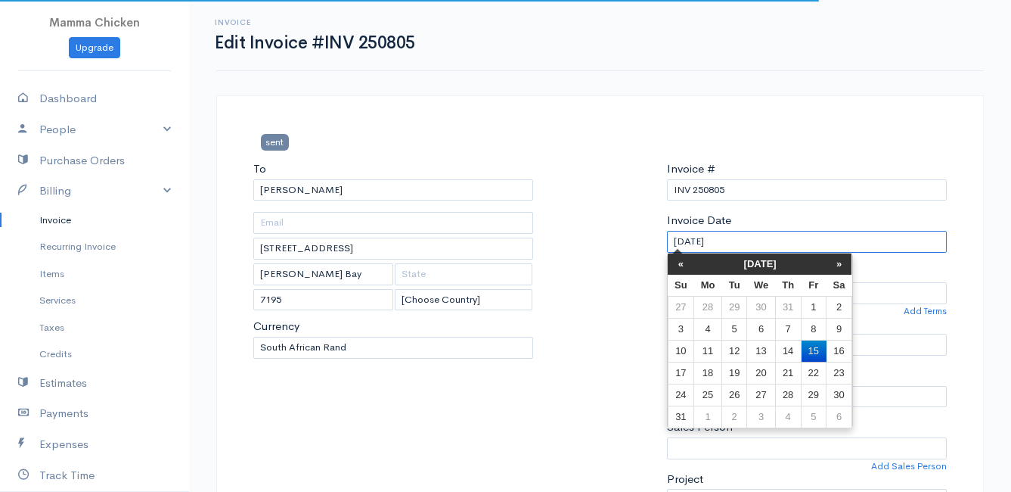
click at [743, 241] on input "[DATE]" at bounding box center [807, 242] width 280 height 22
click at [737, 357] on td "12" at bounding box center [734, 351] width 25 height 22
type input "[DATE]"
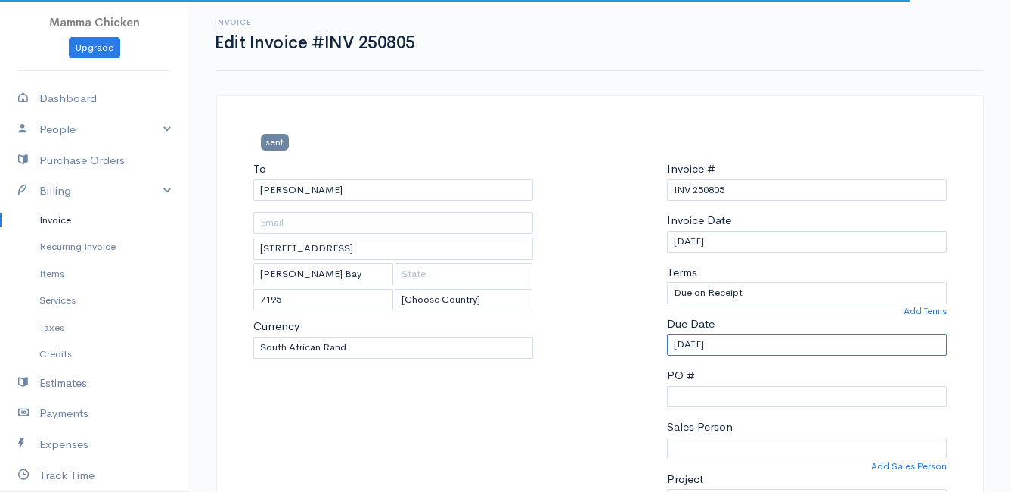
click at [738, 340] on input "[DATE]" at bounding box center [807, 345] width 280 height 22
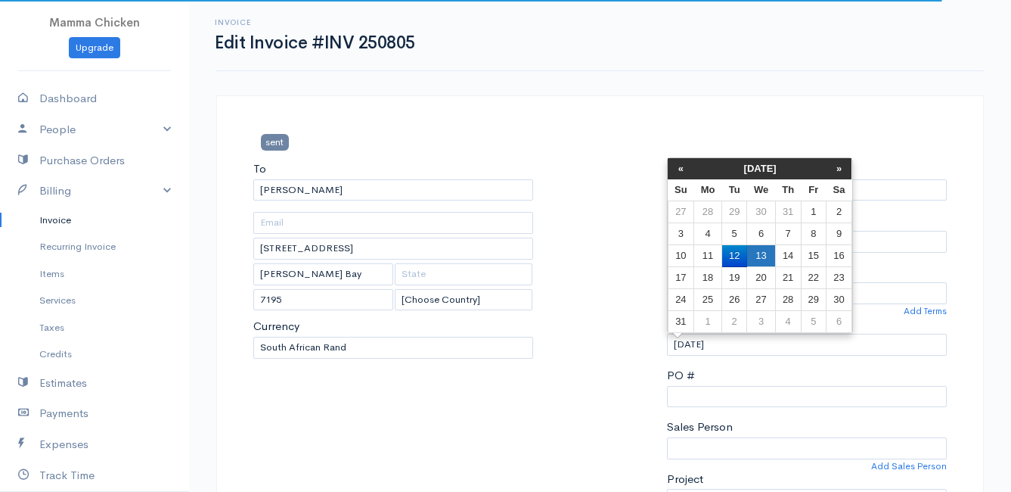
click at [764, 252] on td "13" at bounding box center [761, 256] width 28 height 22
type input "[DATE]"
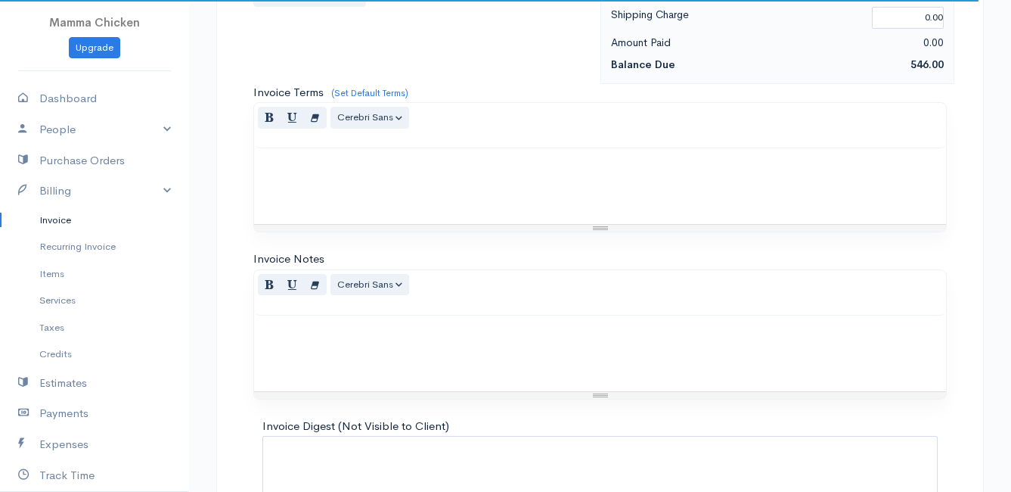
scroll to position [1325, 0]
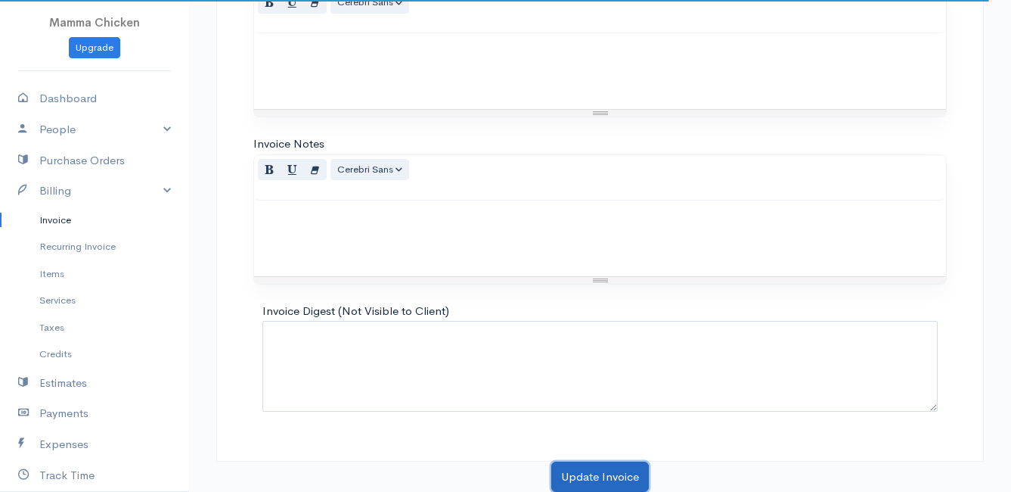
click at [606, 455] on button "Update Invoice" at bounding box center [600, 476] width 98 height 31
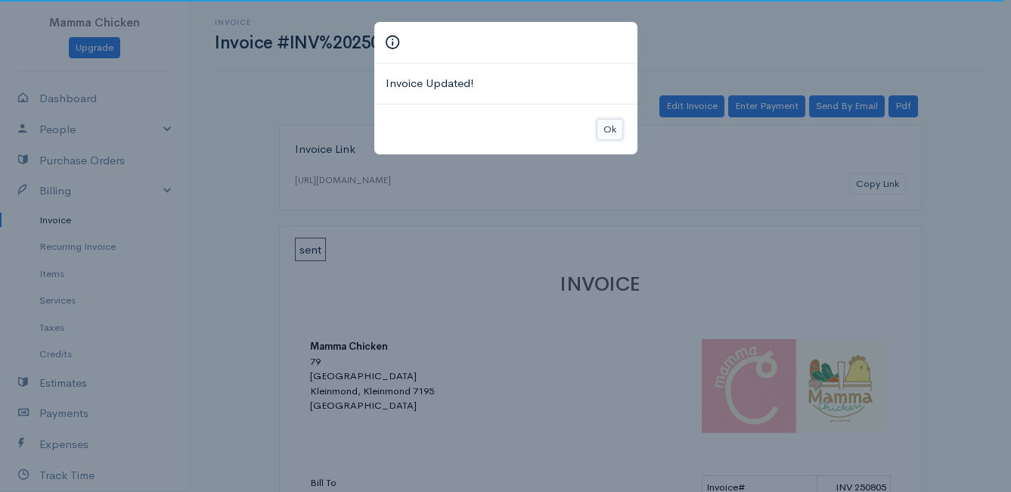
click at [610, 124] on button "Ok" at bounding box center [610, 130] width 26 height 22
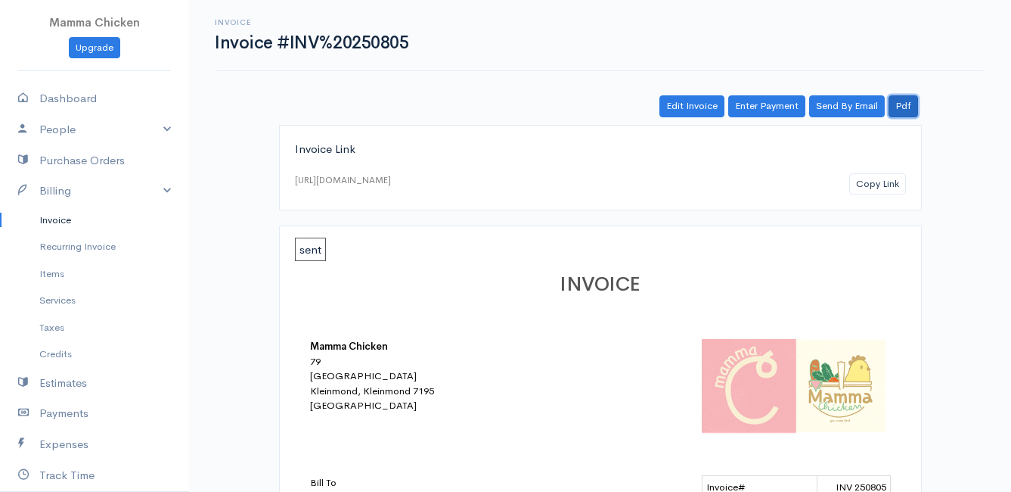
click at [908, 108] on link "Pdf" at bounding box center [904, 106] width 30 height 22
